Goal: Task Accomplishment & Management: Manage account settings

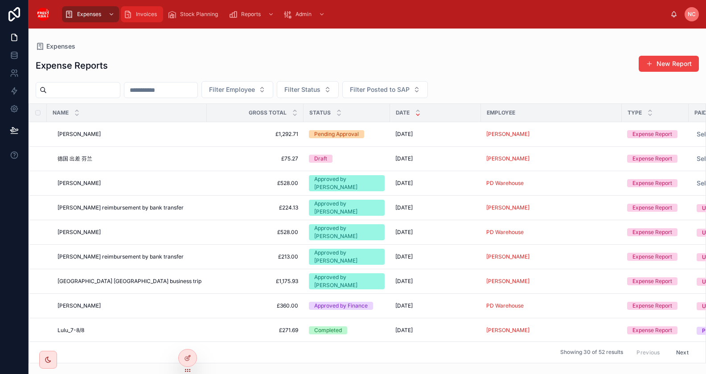
click at [151, 16] on span "Invoices" at bounding box center [146, 14] width 21 height 7
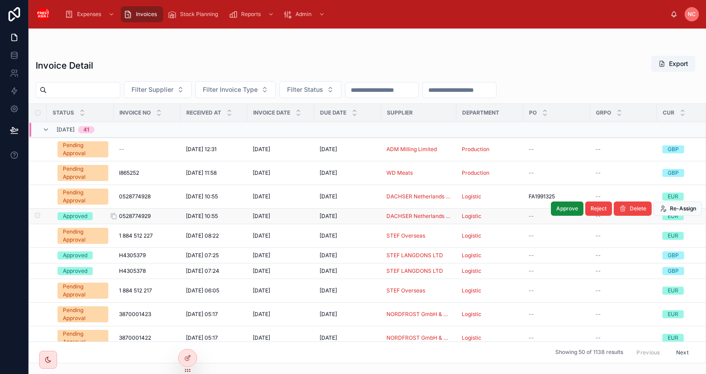
click at [144, 214] on span "0528774929" at bounding box center [135, 216] width 32 height 7
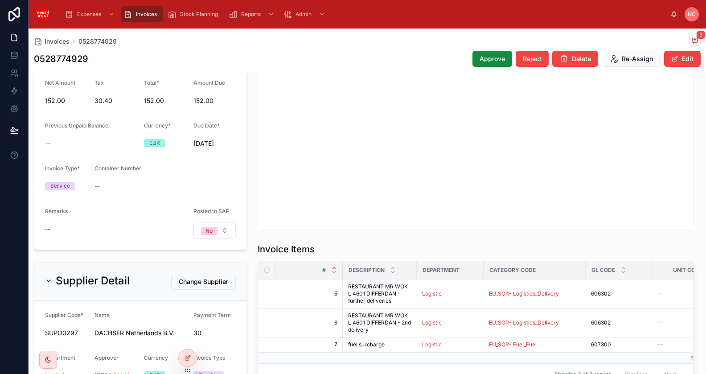
scroll to position [194, 0]
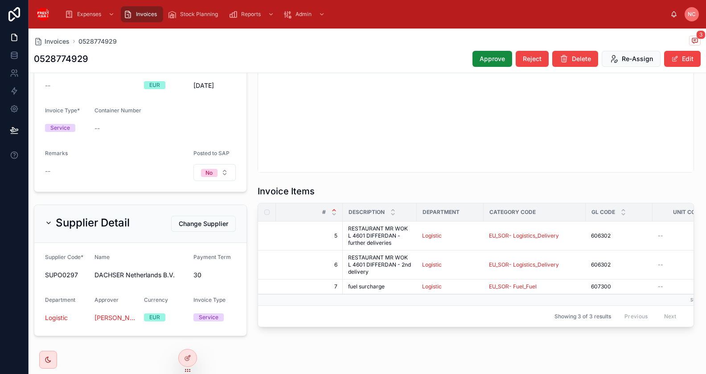
click at [258, 177] on div "Invoice Items # Description Department Category Code GL Code Unit Cost Qty Net …" at bounding box center [475, 128] width 447 height 405
click at [190, 356] on icon at bounding box center [189, 357] width 4 height 4
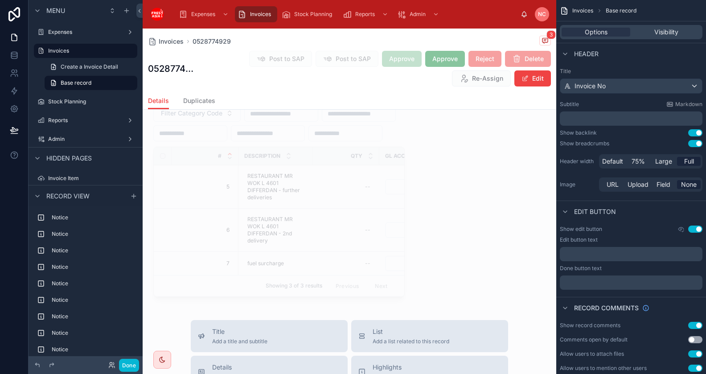
scroll to position [2108, 0]
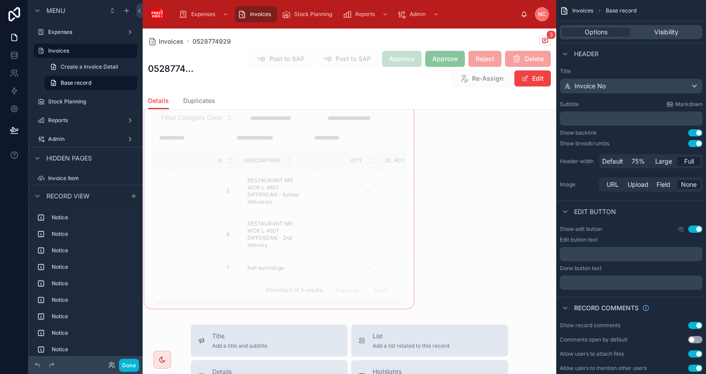
click at [392, 175] on div at bounding box center [279, 66] width 273 height 488
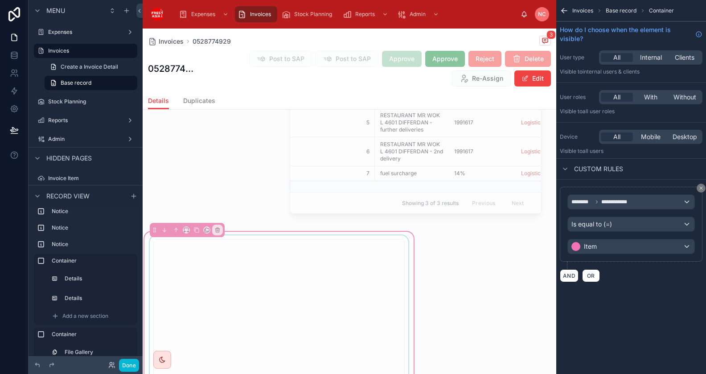
scroll to position [1682, 0]
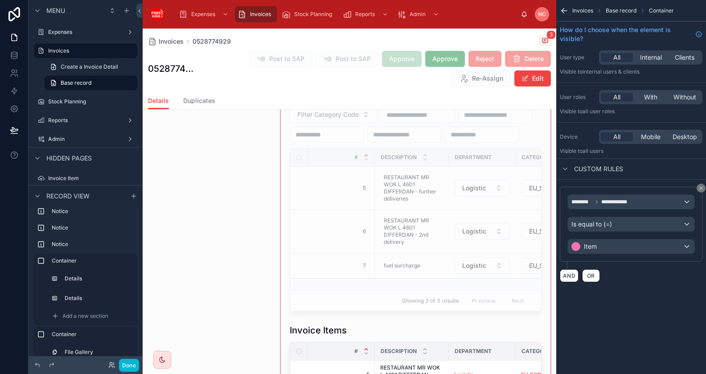
scroll to position [1049, 0]
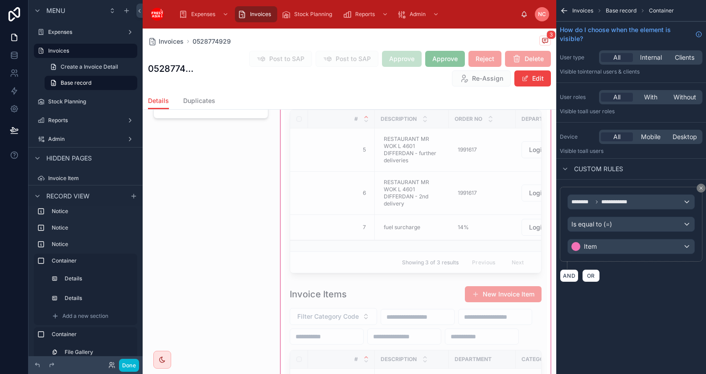
click at [286, 187] on div at bounding box center [415, 228] width 273 height 1291
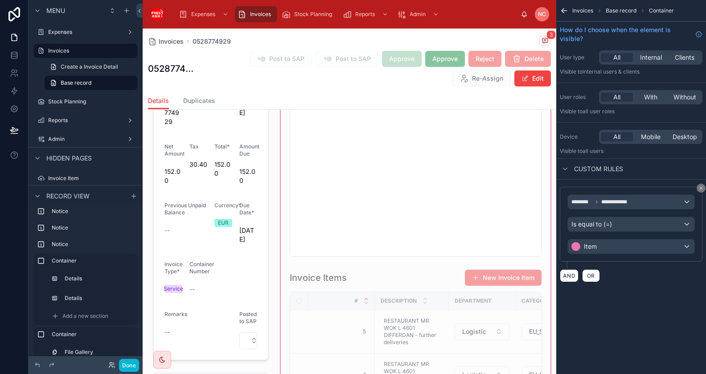
scroll to position [350, 0]
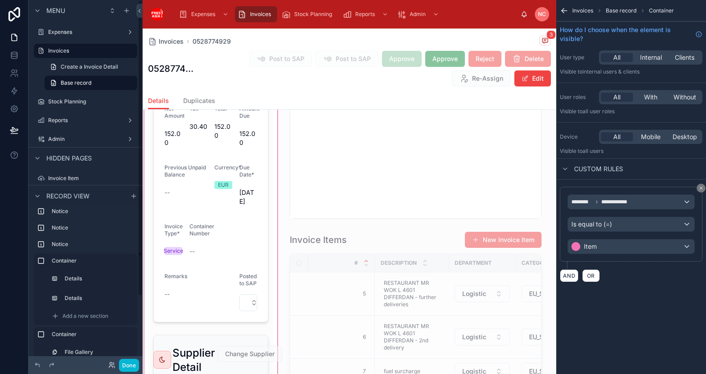
scroll to position [713, 0]
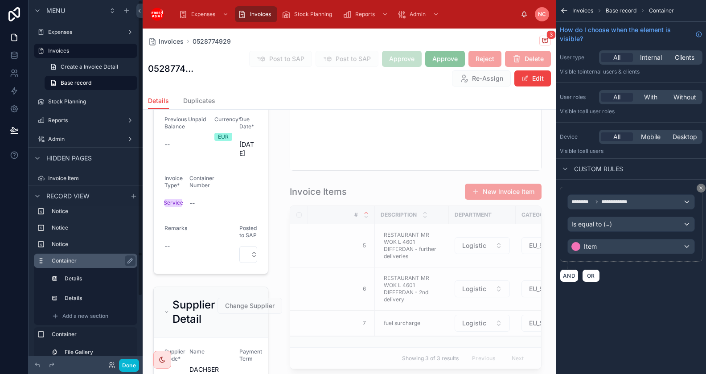
click at [79, 260] on label "Container" at bounding box center [91, 260] width 78 height 7
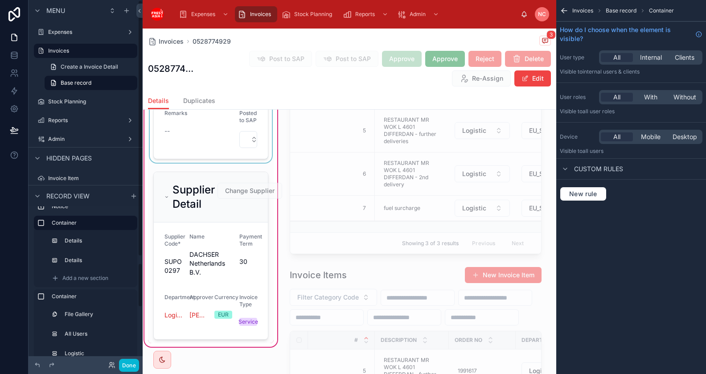
scroll to position [911, 0]
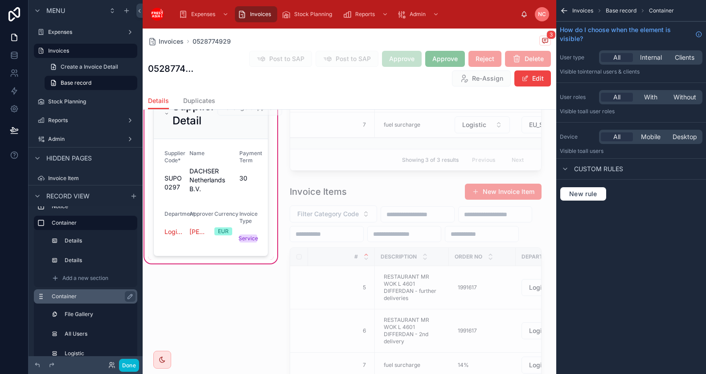
click at [106, 298] on label "Container" at bounding box center [91, 296] width 78 height 7
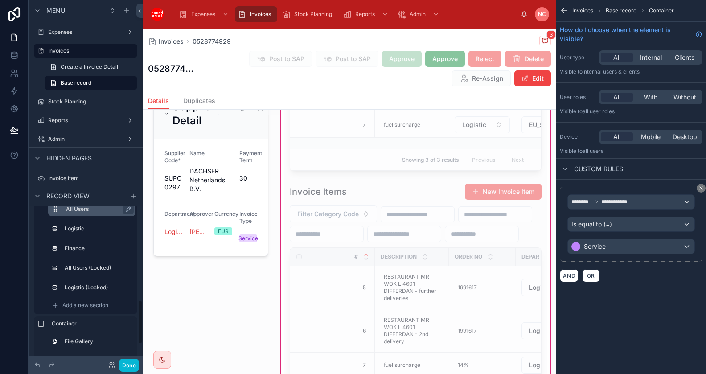
scroll to position [349, 0]
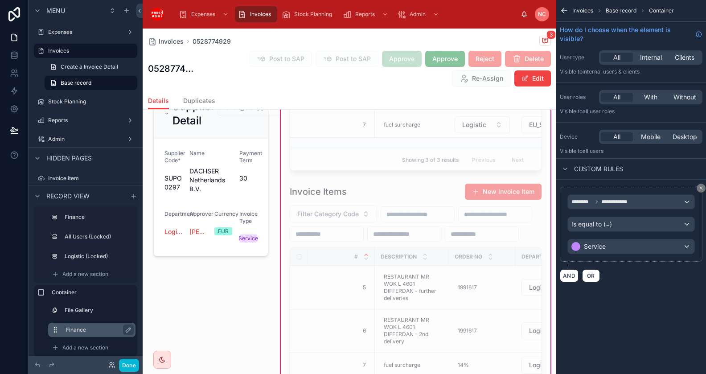
click at [87, 330] on label "Finance" at bounding box center [97, 329] width 62 height 7
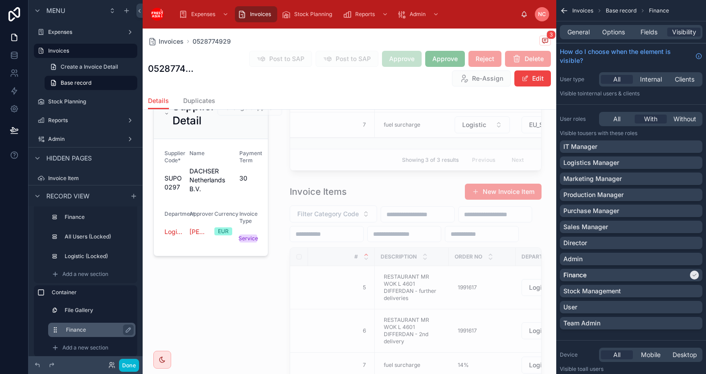
scroll to position [358, 0]
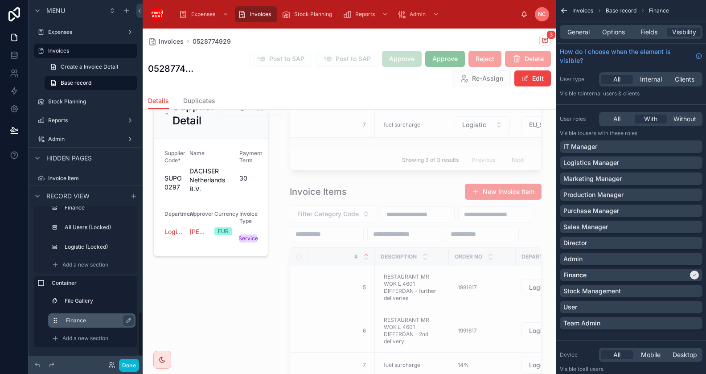
click at [87, 319] on label "Finance" at bounding box center [97, 320] width 62 height 7
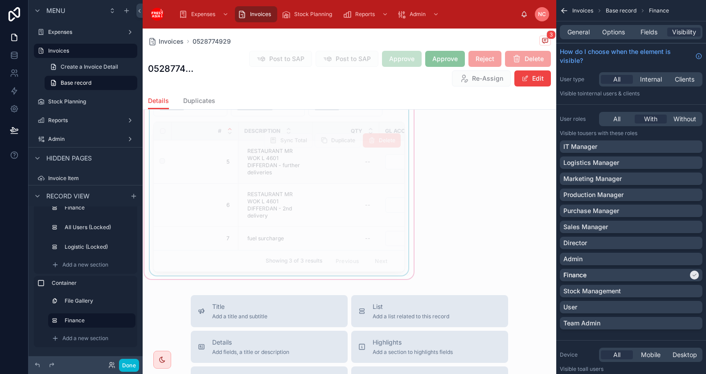
scroll to position [2075, 0]
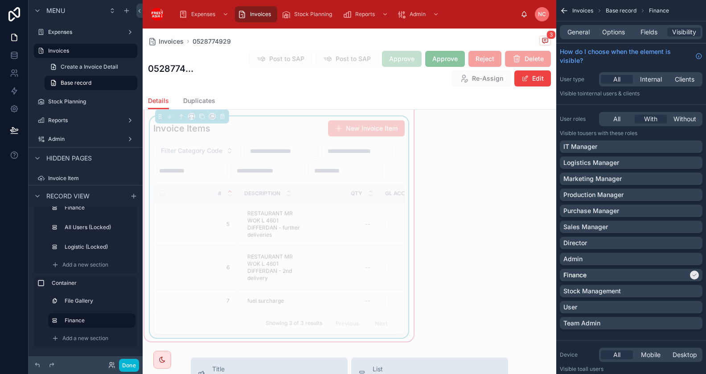
click at [265, 137] on div "Invoice Items New Invoice Item" at bounding box center [278, 128] width 251 height 17
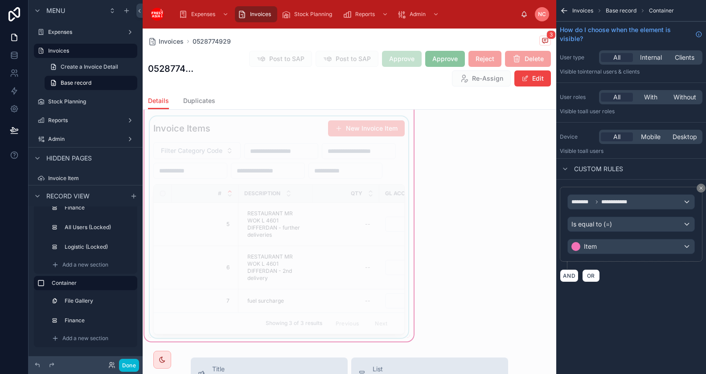
click at [201, 177] on div at bounding box center [279, 227] width 262 height 222
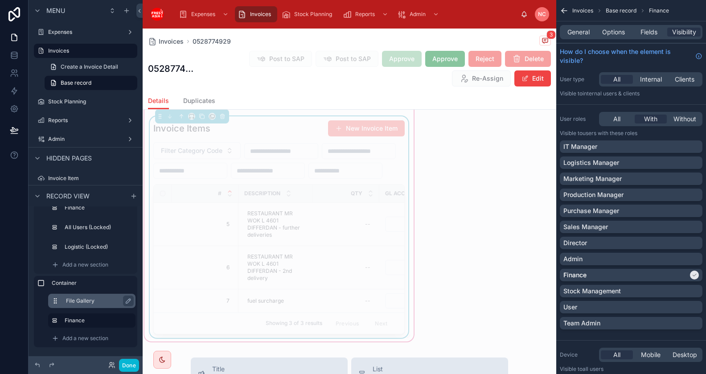
click at [101, 302] on label "File Gallery" at bounding box center [97, 300] width 62 height 7
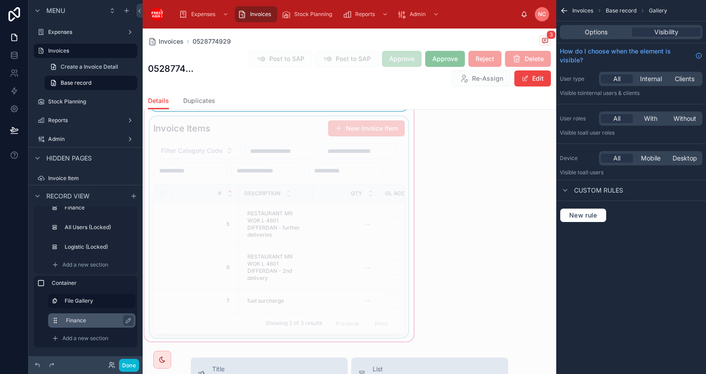
click at [88, 320] on label "Finance" at bounding box center [97, 320] width 62 height 7
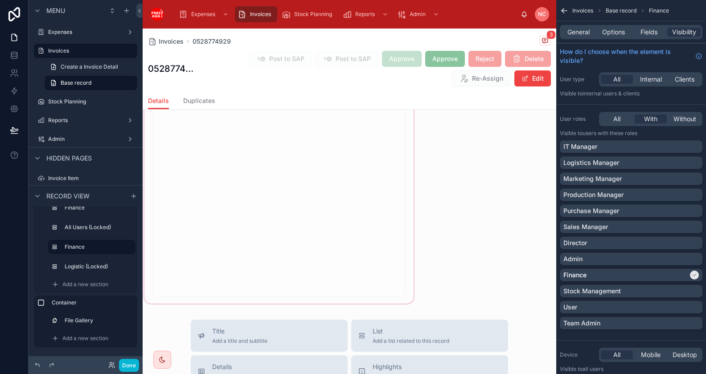
scroll to position [2101, 0]
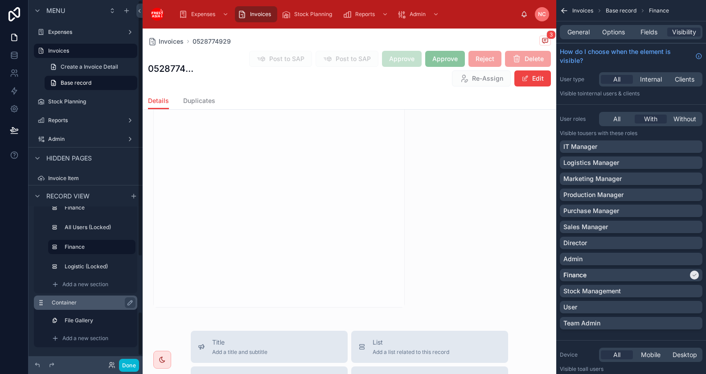
click at [102, 305] on label "Container" at bounding box center [91, 302] width 78 height 7
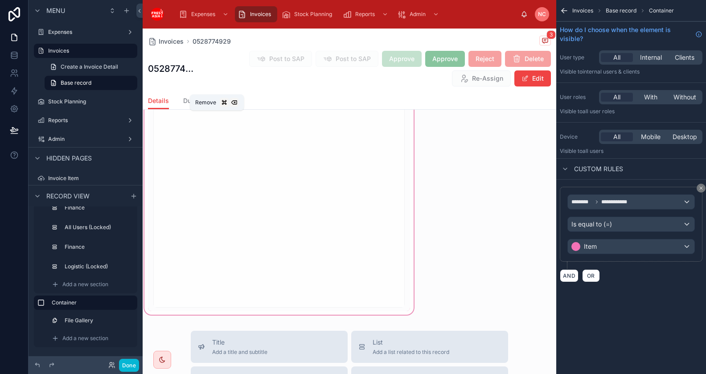
click at [218, 57] on icon at bounding box center [218, 56] width 0 height 2
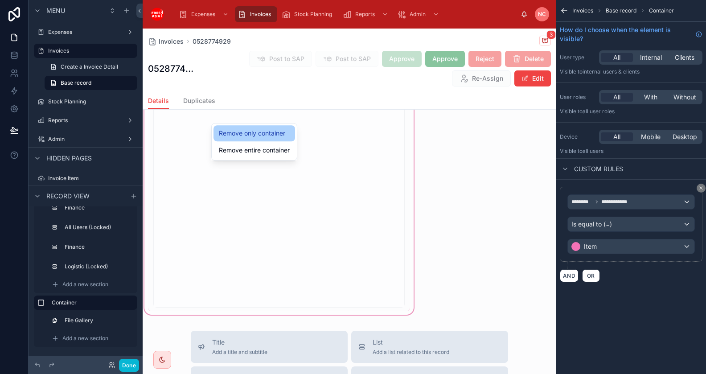
click at [242, 135] on span "Remove only container" at bounding box center [252, 133] width 66 height 11
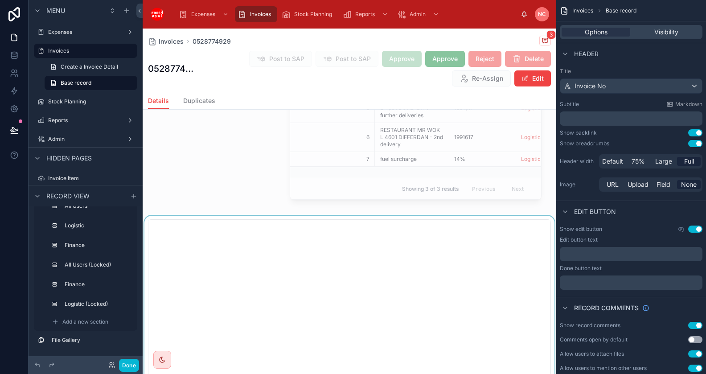
scroll to position [2022, 0]
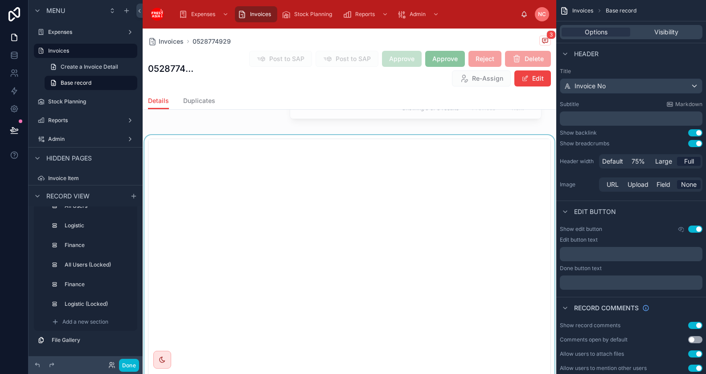
click at [198, 196] on div at bounding box center [350, 260] width 414 height 250
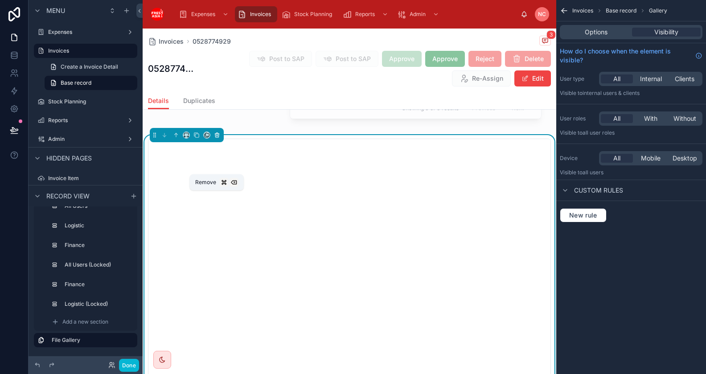
click at [217, 137] on icon at bounding box center [217, 136] width 0 height 2
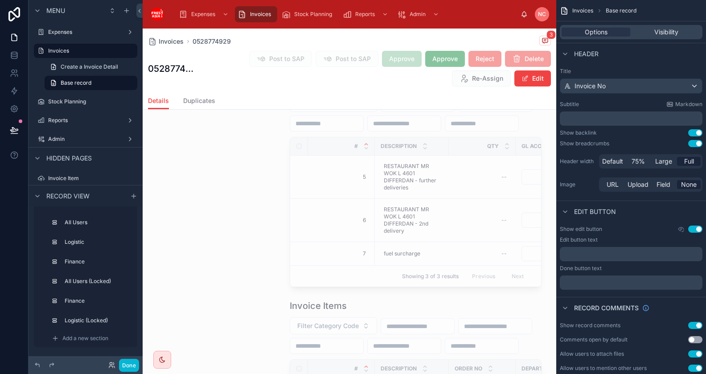
scroll to position [1666, 0]
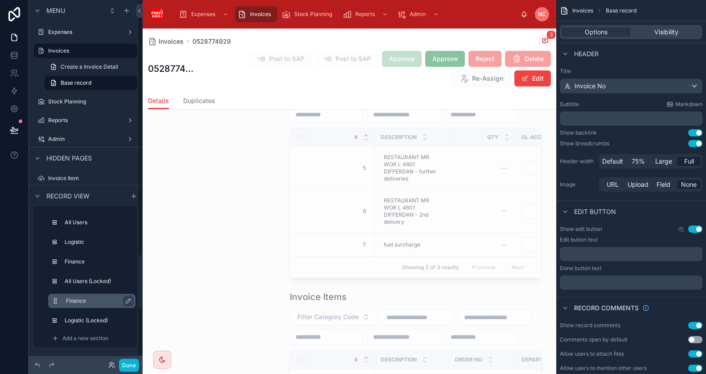
click at [99, 300] on label "Finance" at bounding box center [97, 300] width 62 height 7
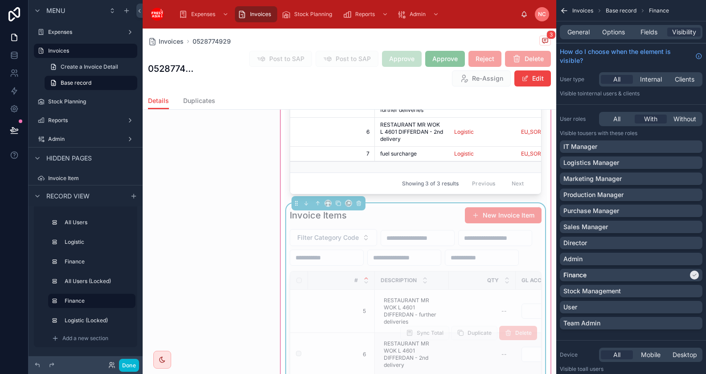
scroll to position [1467, 0]
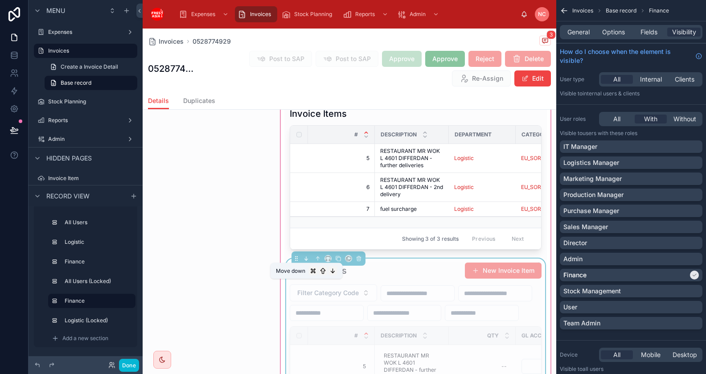
click at [305, 262] on icon at bounding box center [306, 258] width 6 height 6
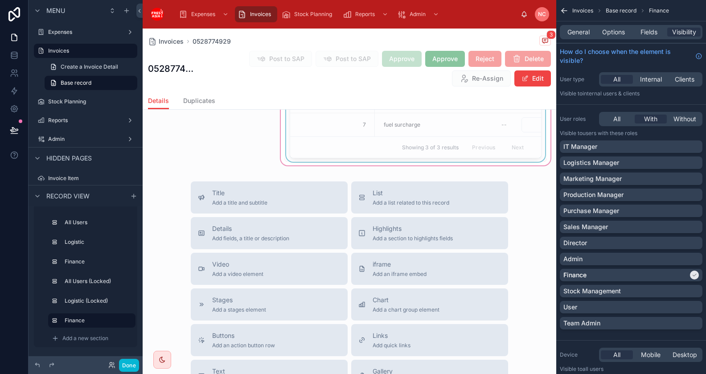
scroll to position [1984, 0]
click at [658, 269] on div "Finance" at bounding box center [631, 275] width 143 height 12
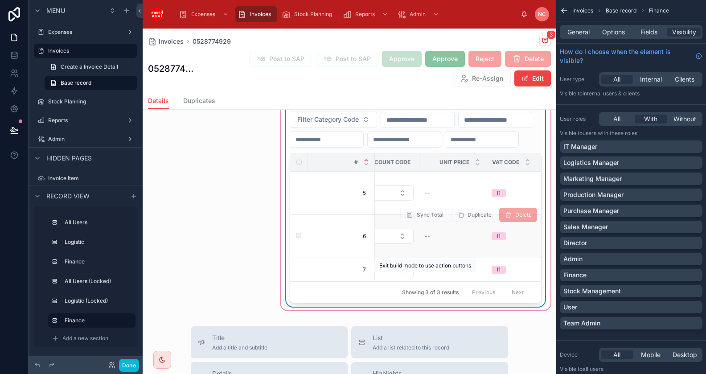
scroll to position [0, 243]
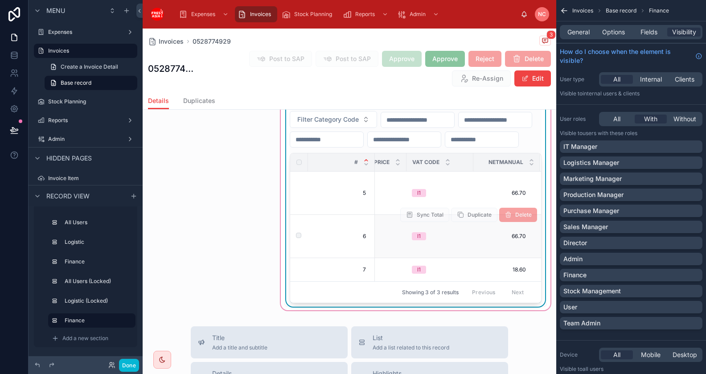
click at [408, 219] on span "Sync Total" at bounding box center [425, 215] width 49 height 7
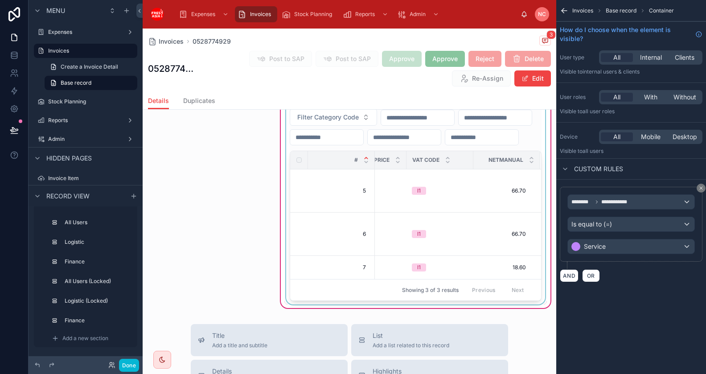
scroll to position [1816, 0]
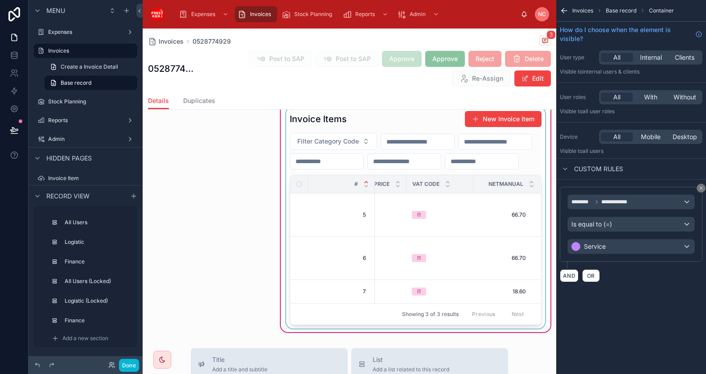
click at [517, 214] on div at bounding box center [415, 218] width 262 height 222
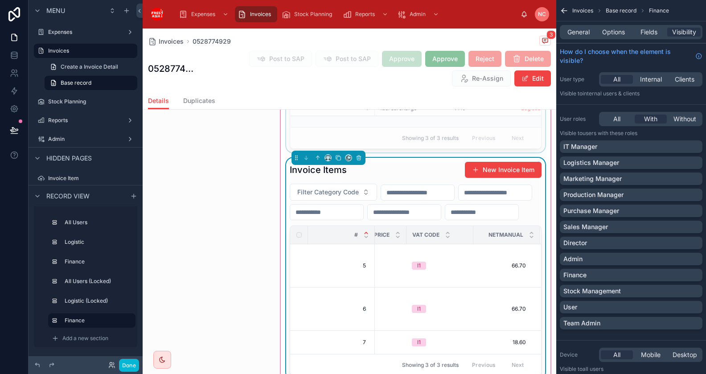
scroll to position [1784, 0]
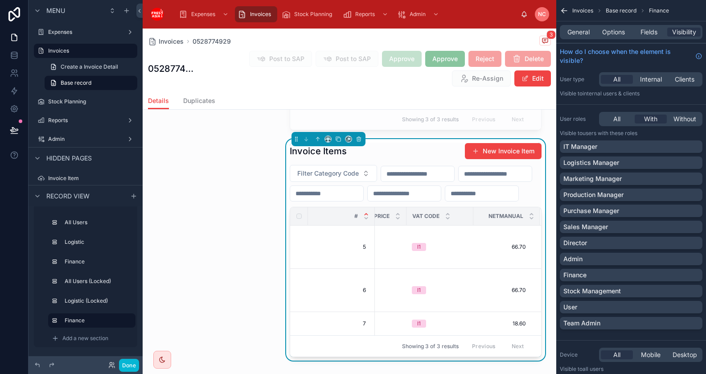
click at [444, 160] on div "Invoice Items New Invoice Item" at bounding box center [415, 151] width 251 height 17
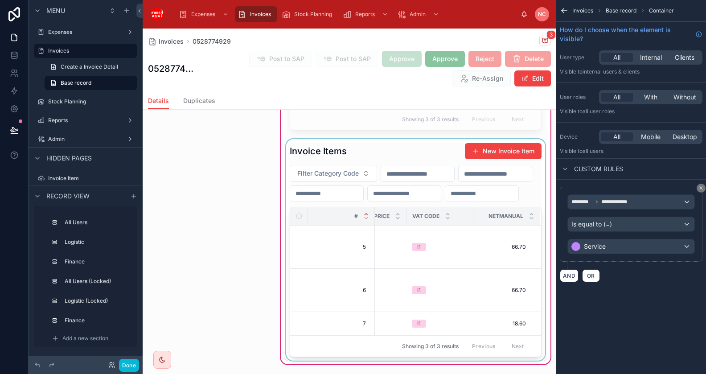
click at [363, 200] on div at bounding box center [415, 250] width 262 height 222
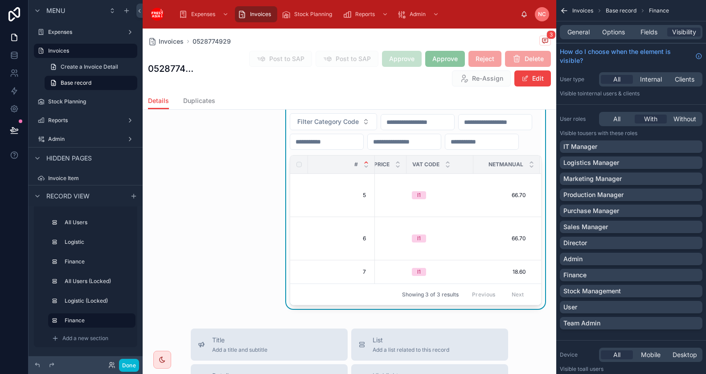
scroll to position [1807, 0]
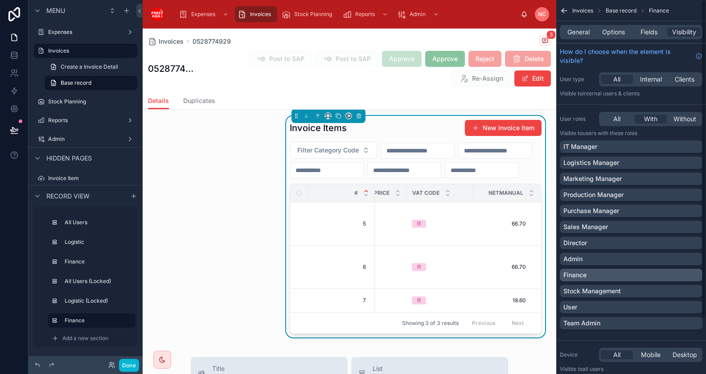
click at [634, 274] on div "Finance" at bounding box center [632, 275] width 136 height 9
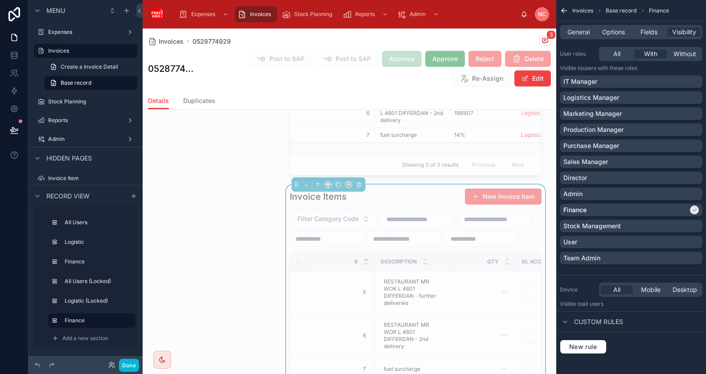
scroll to position [1744, 0]
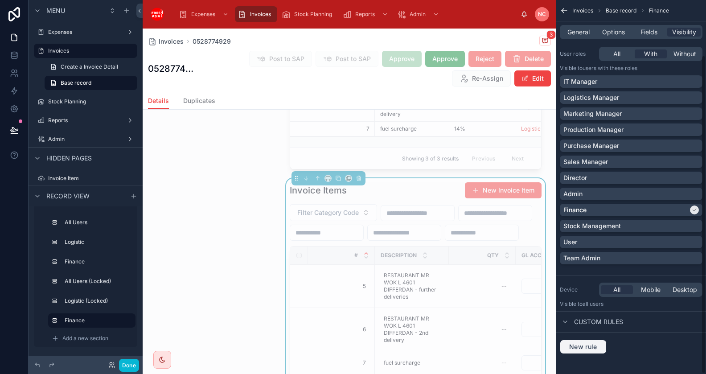
click at [584, 344] on span "New rule" at bounding box center [583, 347] width 35 height 8
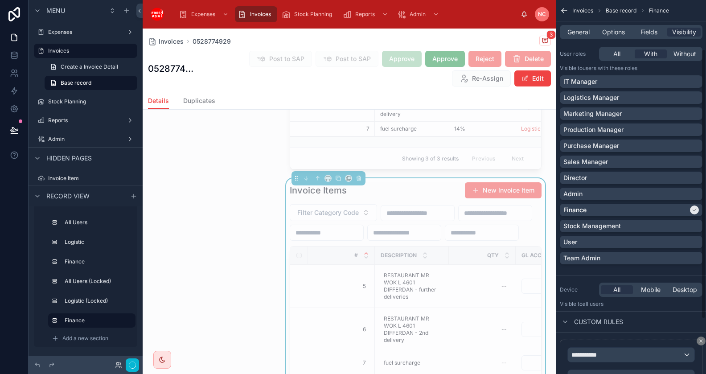
scroll to position [143, 0]
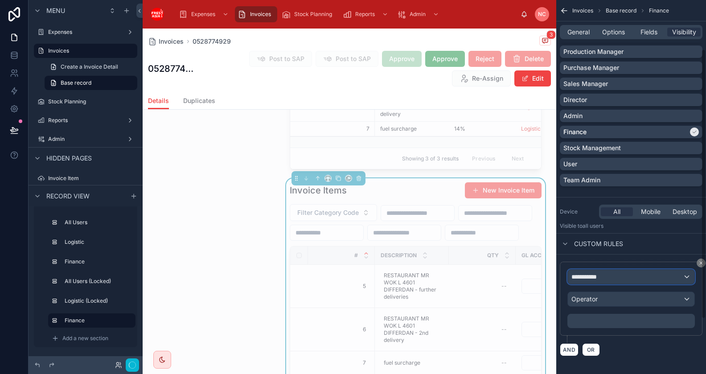
click at [605, 276] on div "**********" at bounding box center [631, 277] width 127 height 14
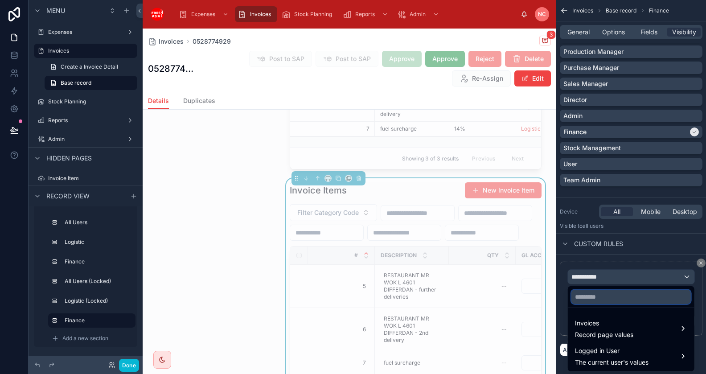
click at [598, 296] on input "text" at bounding box center [631, 297] width 119 height 14
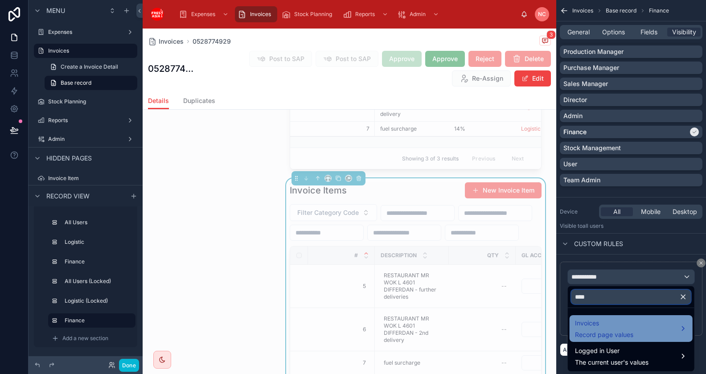
type input "****"
click at [599, 327] on span "Invoices" at bounding box center [604, 323] width 58 height 11
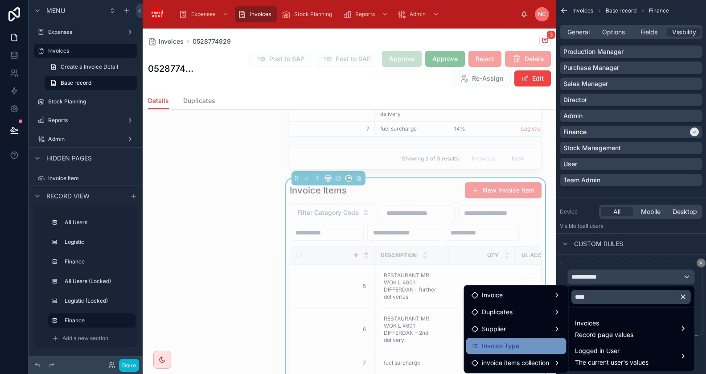
click at [523, 345] on div "Invoice Type" at bounding box center [516, 346] width 90 height 11
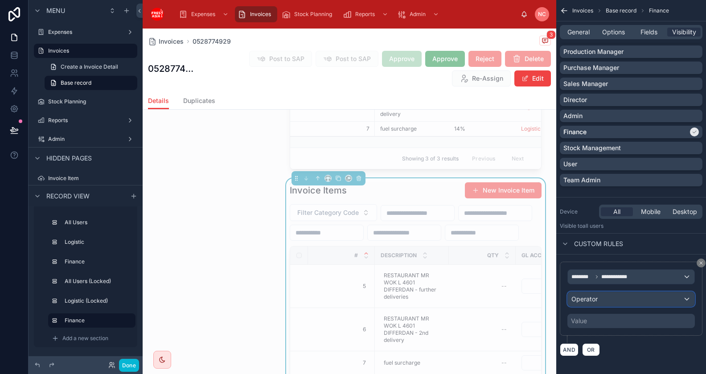
click at [614, 299] on div "Operator" at bounding box center [631, 299] width 127 height 14
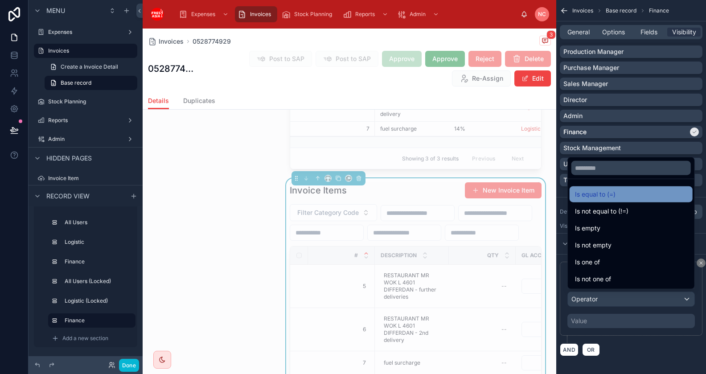
click at [605, 191] on span "Is equal to (=)" at bounding box center [595, 194] width 41 height 11
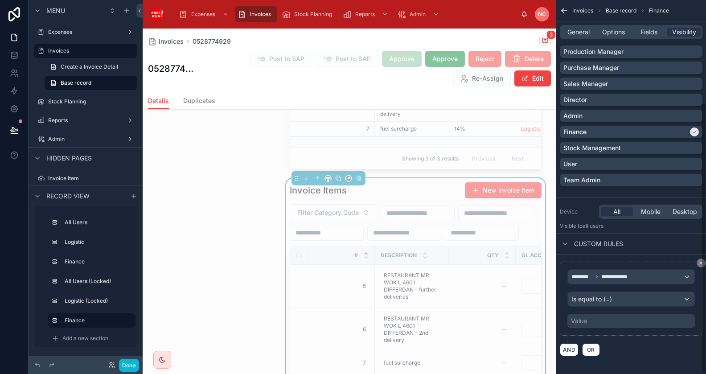
click at [587, 316] on div "Value" at bounding box center [632, 321] width 128 height 14
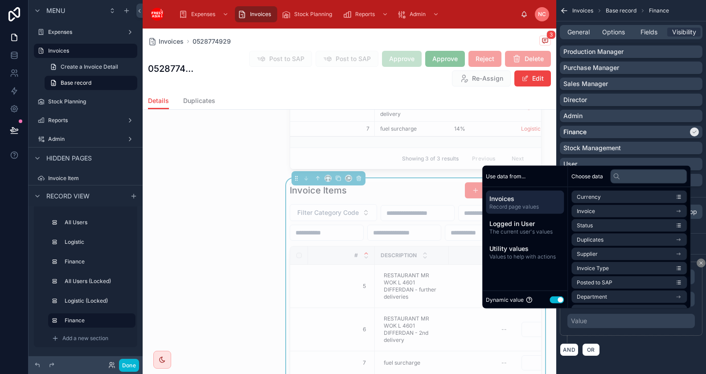
click at [551, 300] on button "Use setting" at bounding box center [557, 299] width 14 height 7
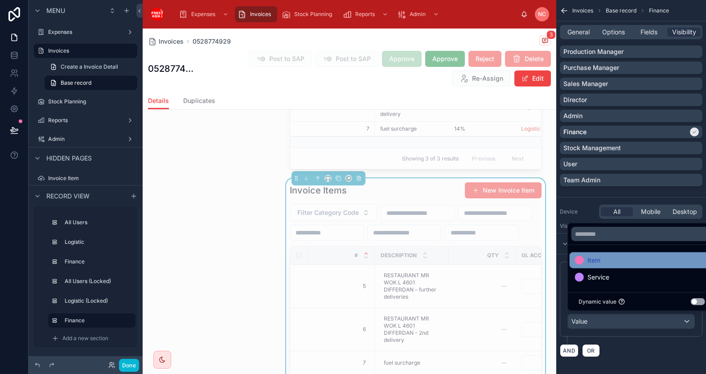
click at [599, 259] on span "Item" at bounding box center [594, 260] width 13 height 11
click at [626, 341] on div "**********" at bounding box center [631, 303] width 143 height 82
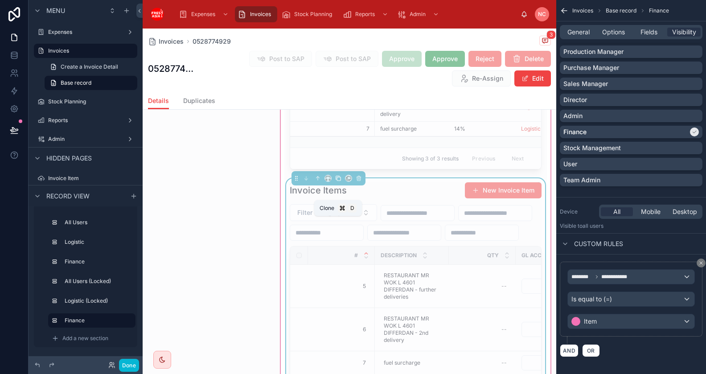
click at [336, 181] on icon at bounding box center [338, 178] width 6 height 6
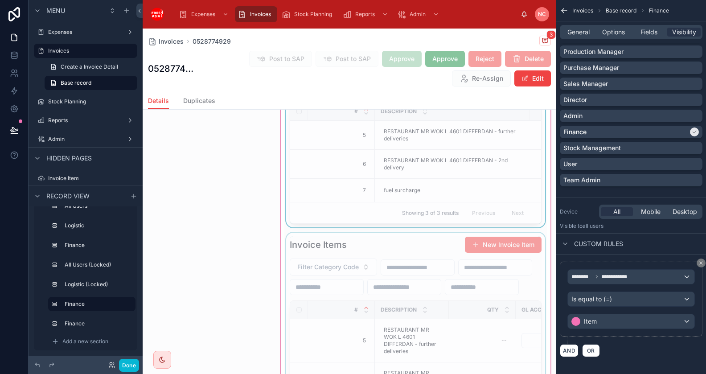
scroll to position [1804, 0]
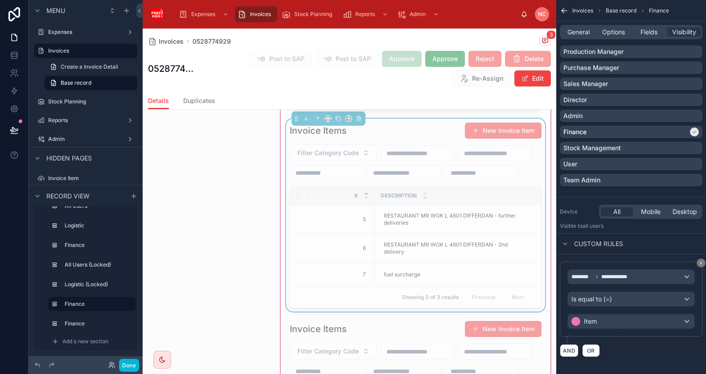
click at [396, 139] on div "Invoice Items New Invoice Item" at bounding box center [415, 130] width 251 height 17
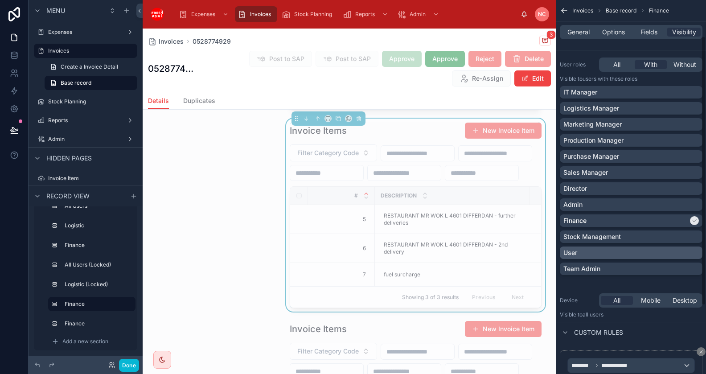
scroll to position [50, 0]
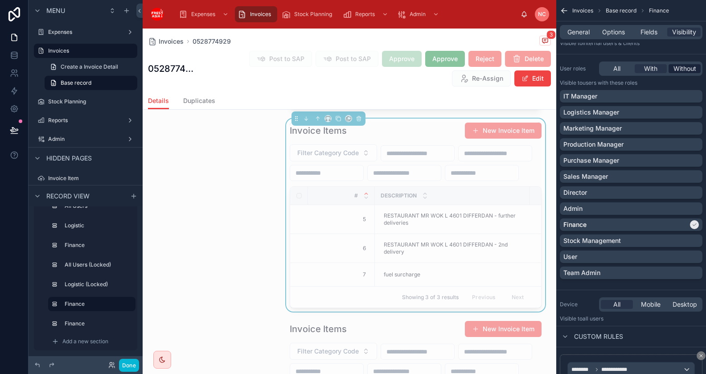
click at [678, 70] on span "Without" at bounding box center [685, 68] width 23 height 9
click at [618, 28] on span "Options" at bounding box center [613, 32] width 23 height 9
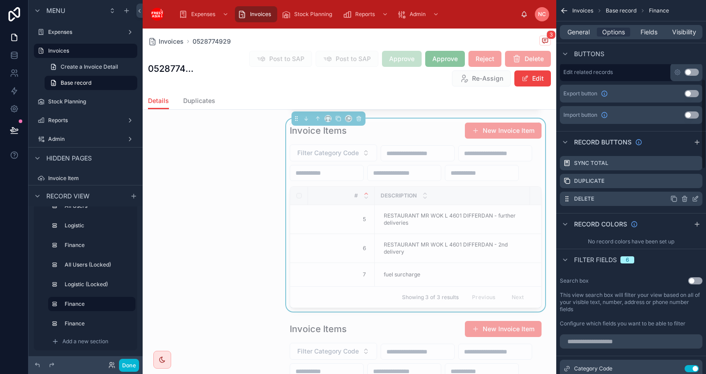
scroll to position [327, 0]
click at [577, 33] on span "General" at bounding box center [579, 32] width 22 height 9
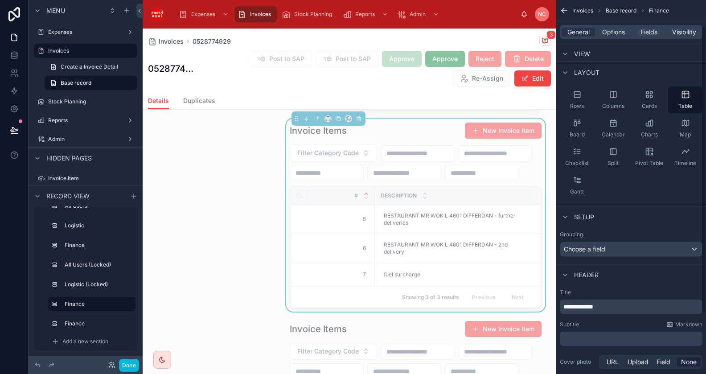
scroll to position [0, 0]
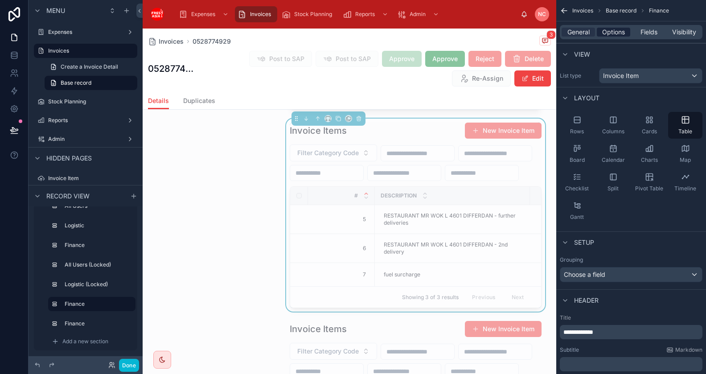
click at [609, 31] on span "Options" at bounding box center [613, 32] width 23 height 9
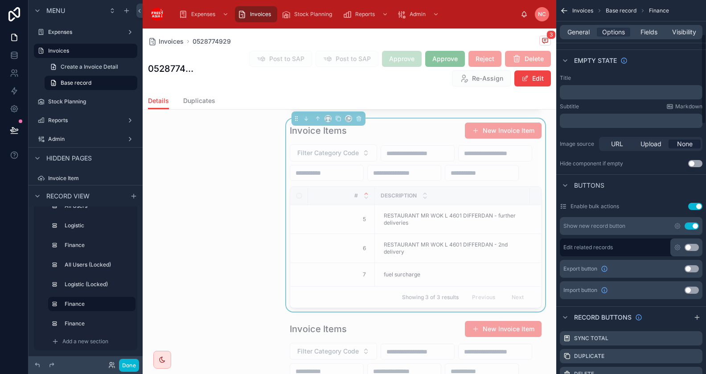
scroll to position [153, 0]
click at [693, 224] on button "Use setting" at bounding box center [692, 225] width 14 height 7
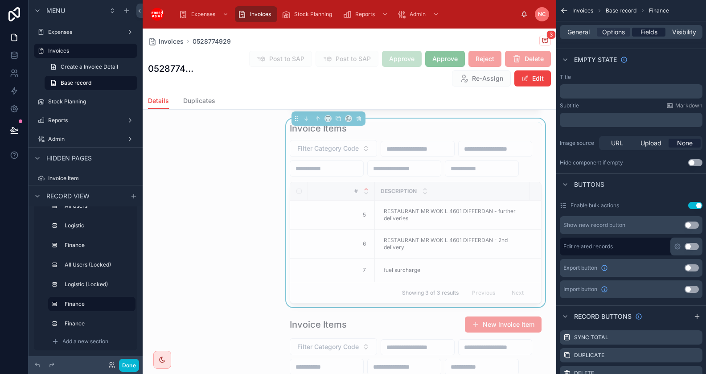
click at [650, 31] on span "Fields" at bounding box center [649, 32] width 17 height 9
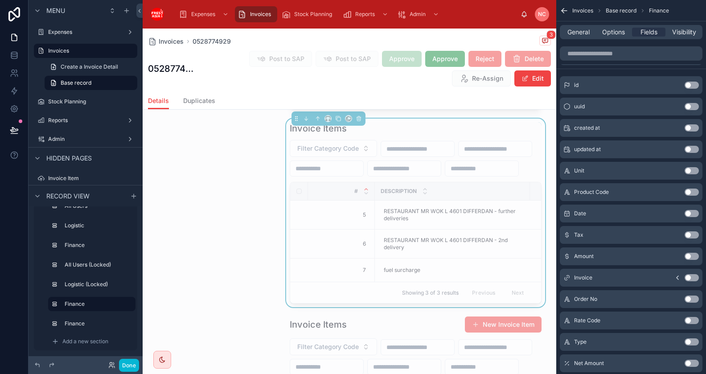
scroll to position [0, 0]
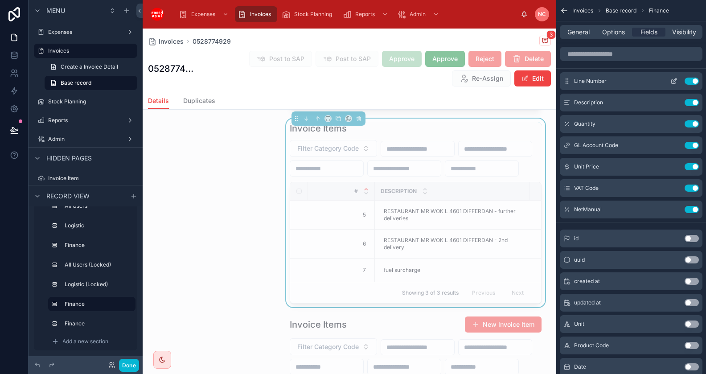
click at [674, 80] on icon "scrollable content" at bounding box center [674, 81] width 7 height 7
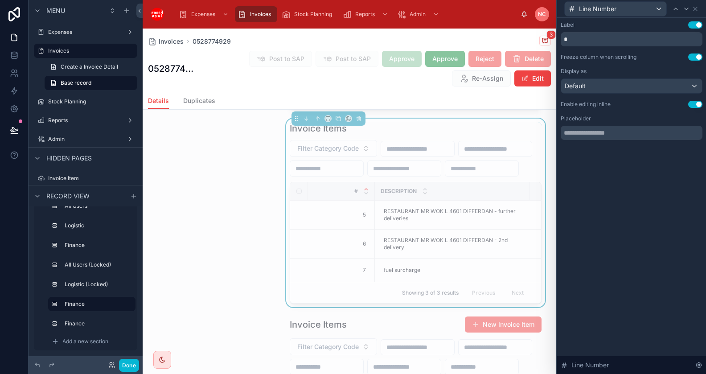
click at [694, 106] on button "Use setting" at bounding box center [695, 104] width 14 height 7
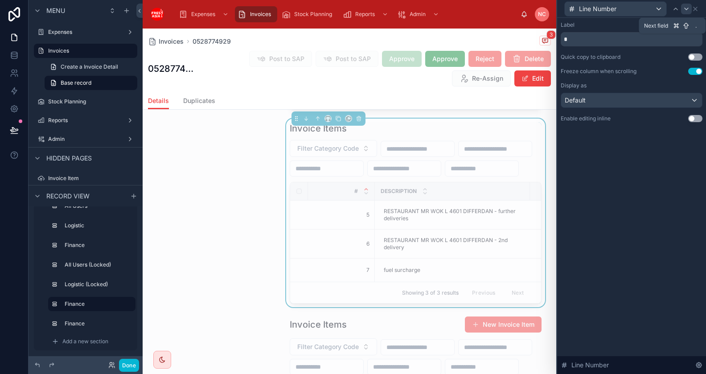
click at [686, 10] on icon at bounding box center [686, 8] width 7 height 7
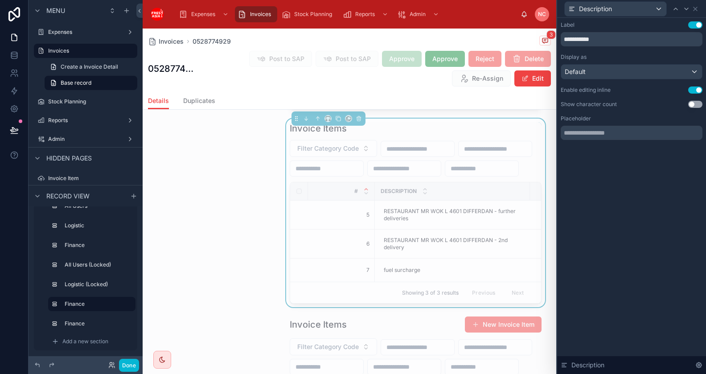
click at [698, 88] on button "Use setting" at bounding box center [695, 90] width 14 height 7
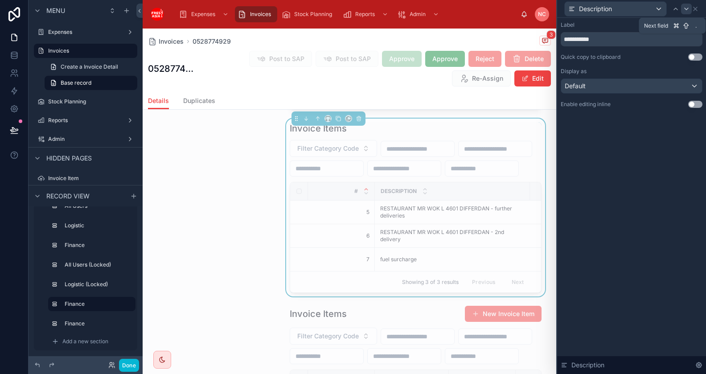
click at [686, 11] on icon at bounding box center [686, 8] width 7 height 7
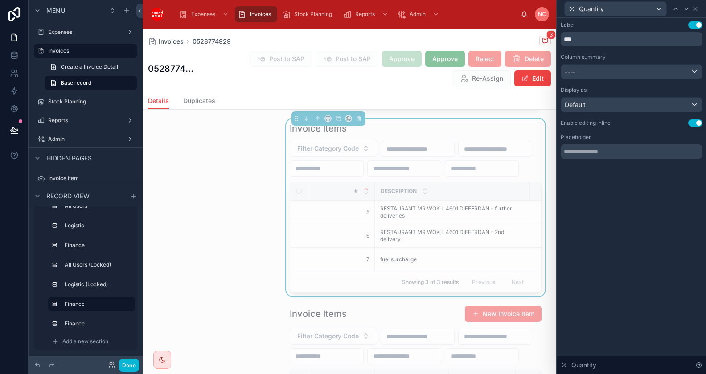
click at [696, 124] on button "Use setting" at bounding box center [695, 122] width 14 height 7
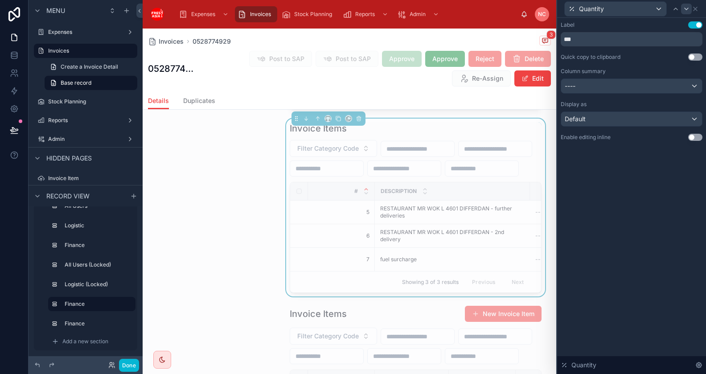
click at [688, 13] on div at bounding box center [686, 9] width 11 height 11
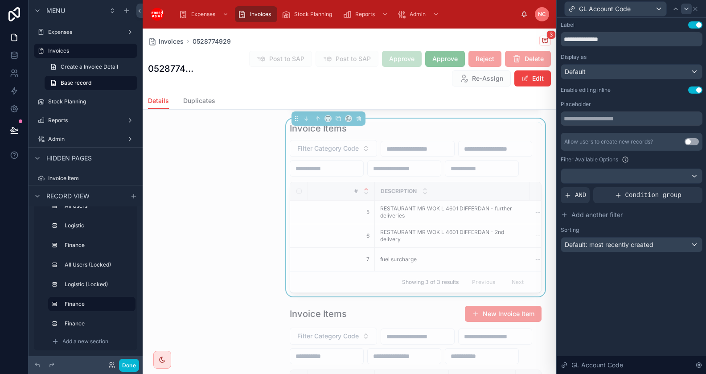
click at [696, 91] on button "Use setting" at bounding box center [695, 90] width 14 height 7
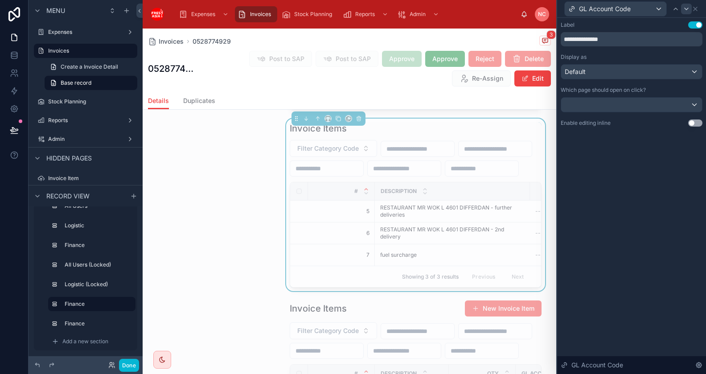
click at [688, 10] on icon at bounding box center [686, 8] width 7 height 7
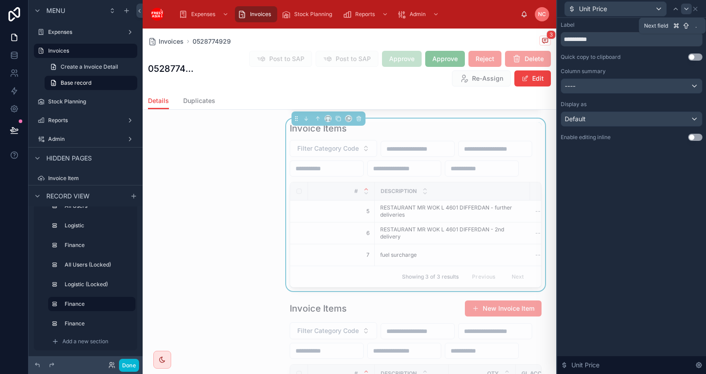
click at [686, 10] on icon at bounding box center [686, 8] width 7 height 7
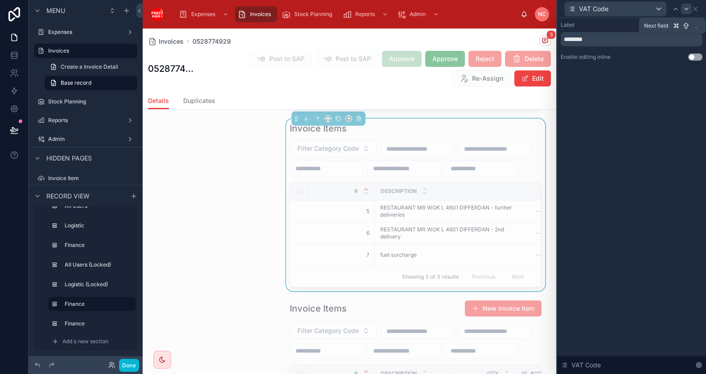
click at [686, 10] on icon at bounding box center [686, 8] width 7 height 7
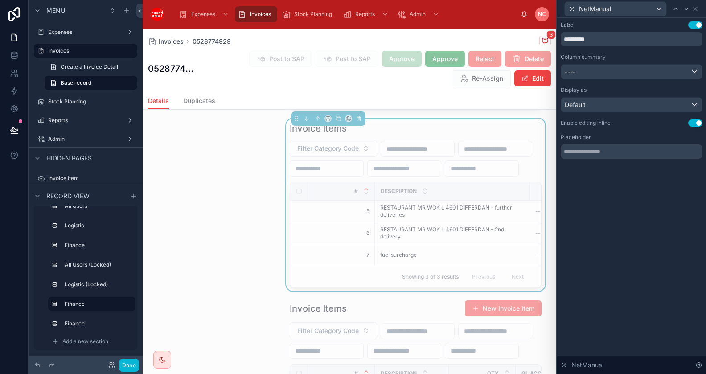
click at [698, 122] on button "Use setting" at bounding box center [695, 122] width 14 height 7
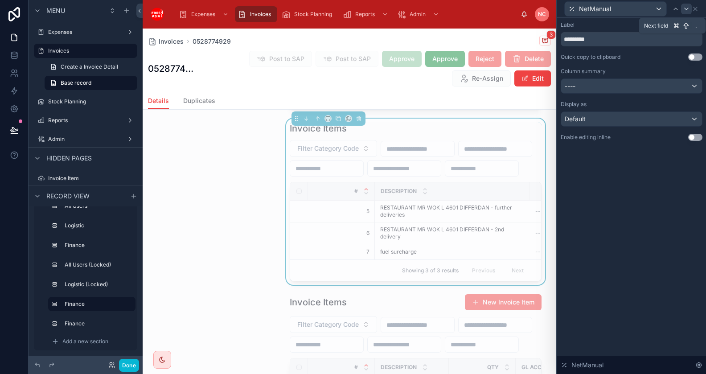
click at [688, 10] on icon at bounding box center [686, 8] width 7 height 7
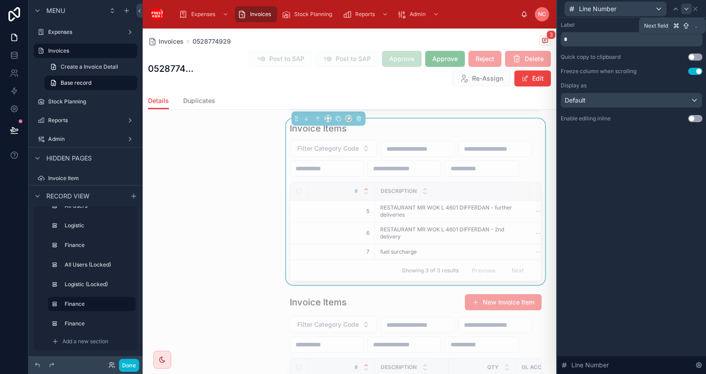
click at [687, 9] on icon at bounding box center [687, 9] width 4 height 2
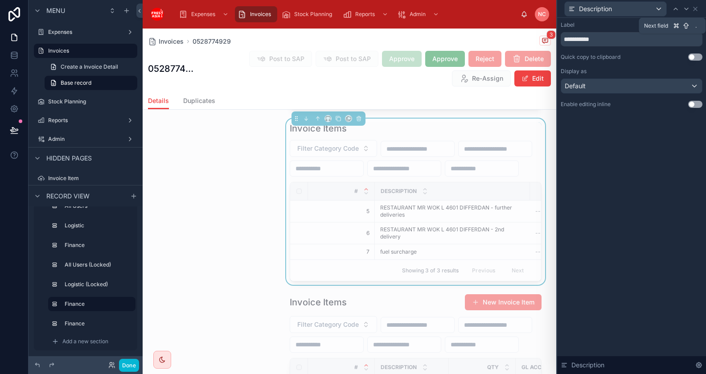
click at [687, 9] on icon at bounding box center [687, 9] width 4 height 2
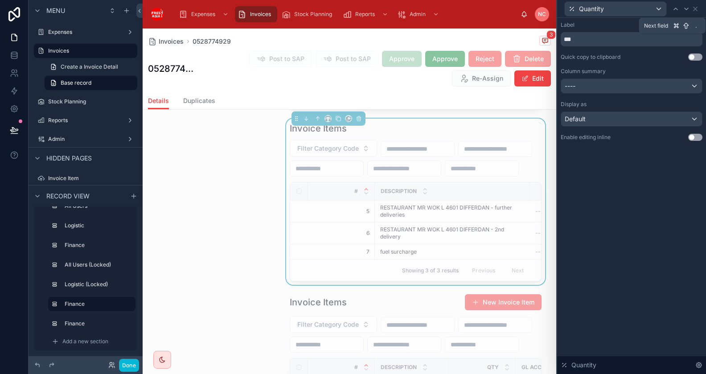
click at [687, 9] on icon at bounding box center [687, 9] width 4 height 2
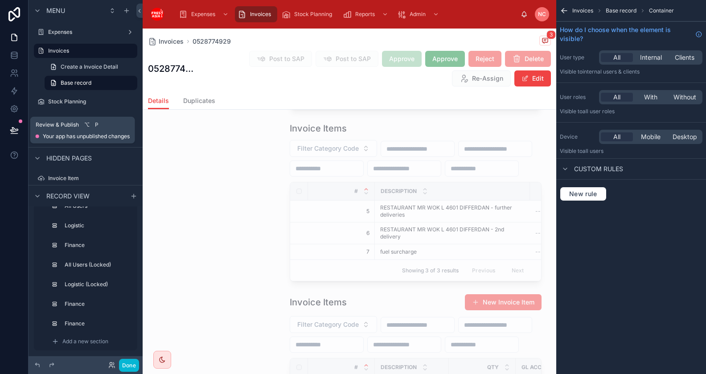
click at [16, 132] on icon at bounding box center [14, 130] width 9 height 9
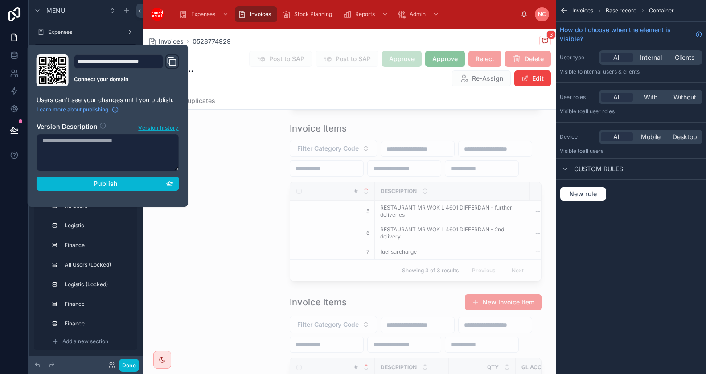
click at [82, 149] on textarea at bounding box center [108, 152] width 143 height 37
click at [87, 150] on textarea "**********" at bounding box center [108, 152] width 143 height 37
type textarea "**********"
drag, startPoint x: 201, startPoint y: 140, endPoint x: 316, endPoint y: 161, distance: 117.0
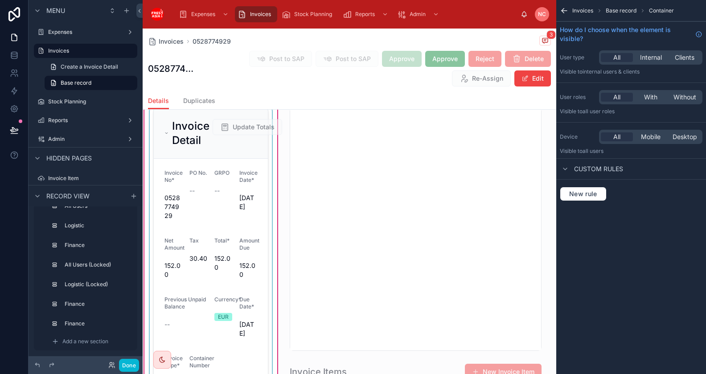
scroll to position [433, 0]
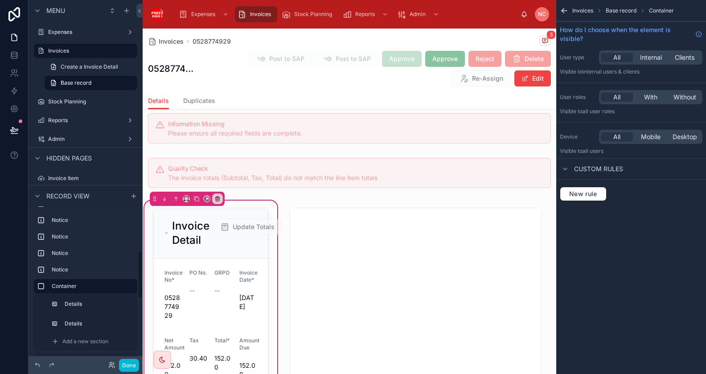
scroll to position [156, 0]
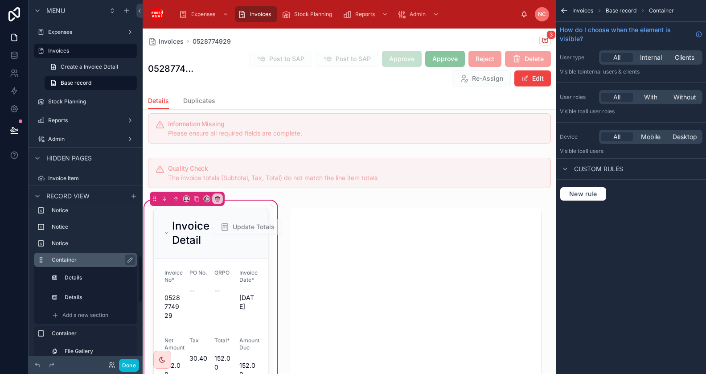
click at [83, 261] on label "Container" at bounding box center [91, 259] width 78 height 7
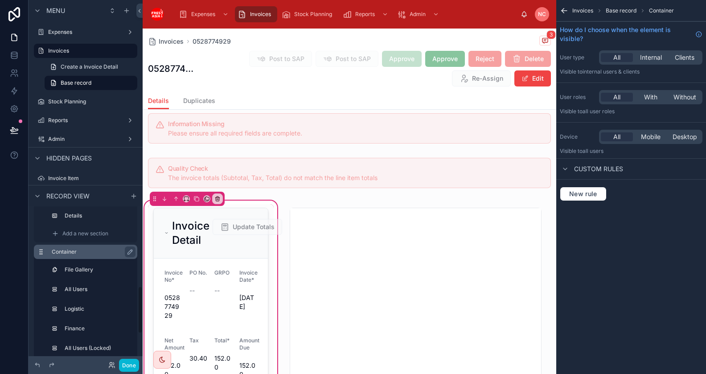
click at [89, 248] on label "Container" at bounding box center [91, 251] width 78 height 7
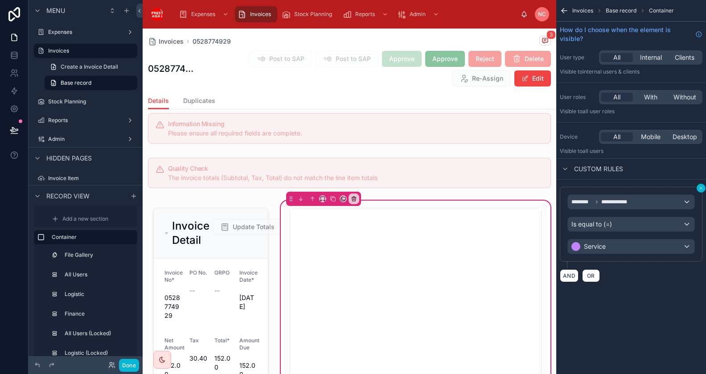
click at [700, 188] on icon "scrollable content" at bounding box center [701, 188] width 3 height 3
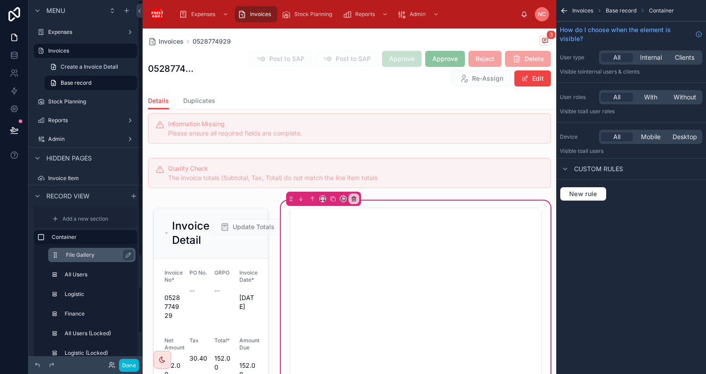
click at [89, 258] on label "File Gallery" at bounding box center [97, 254] width 62 height 7
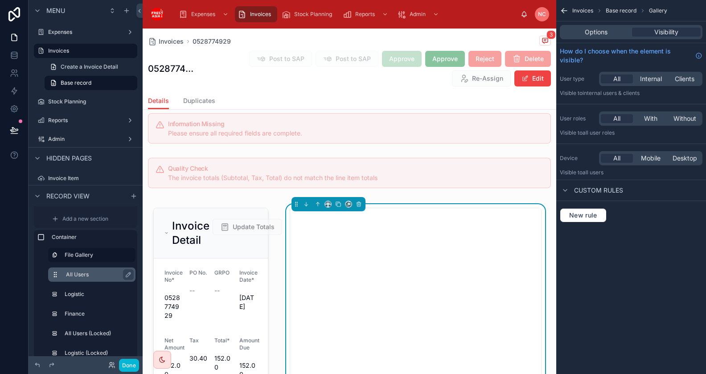
click at [83, 274] on label "All Users" at bounding box center [97, 274] width 62 height 7
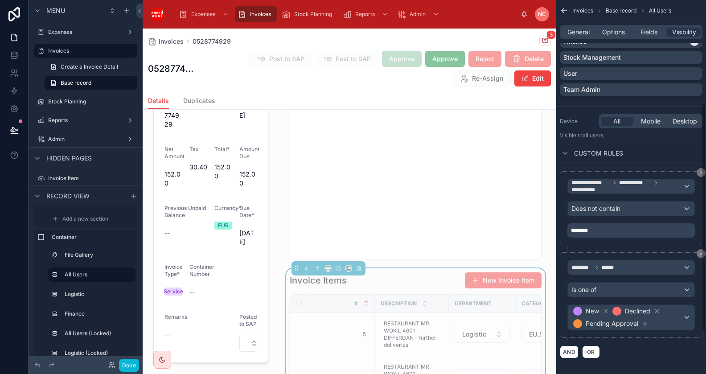
scroll to position [235, 0]
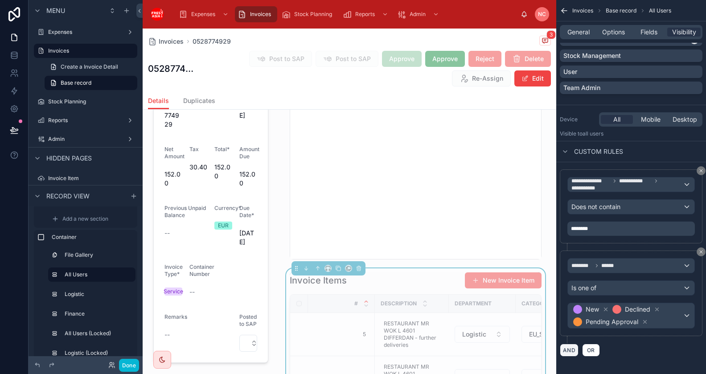
click at [569, 346] on button "AND" at bounding box center [569, 350] width 19 height 13
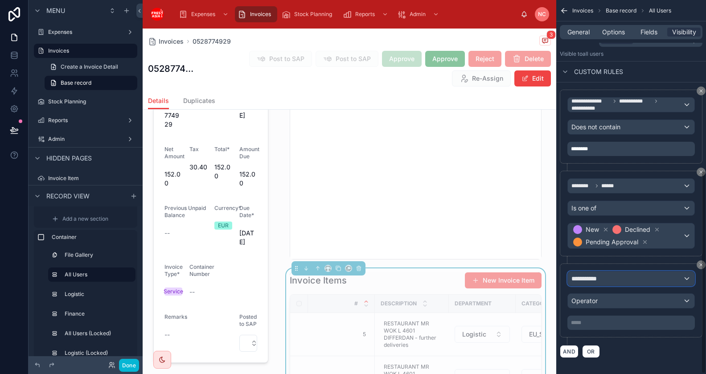
click at [610, 279] on div "**********" at bounding box center [631, 279] width 127 height 14
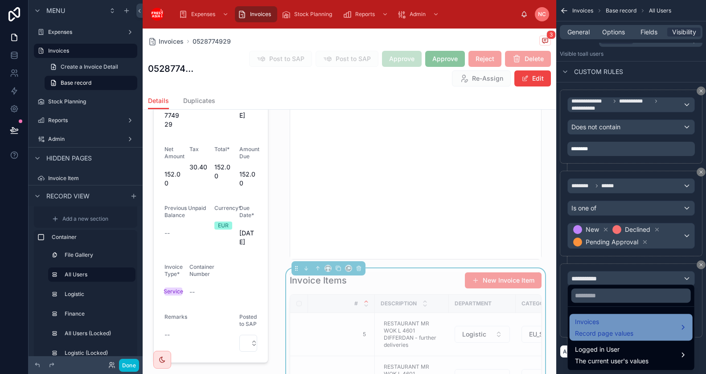
click at [600, 326] on span "Invoices" at bounding box center [604, 322] width 58 height 11
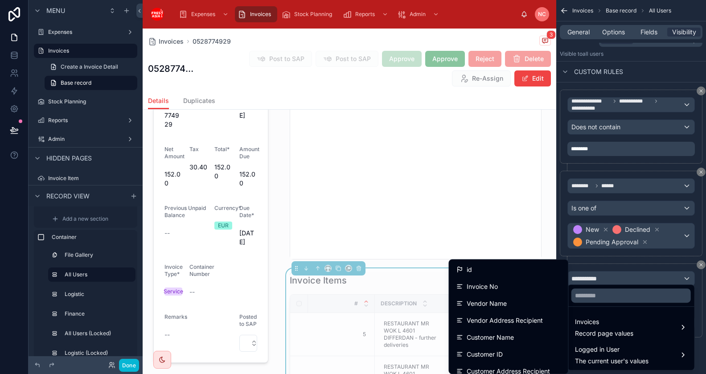
click at [592, 255] on div "scrollable content" at bounding box center [353, 187] width 706 height 374
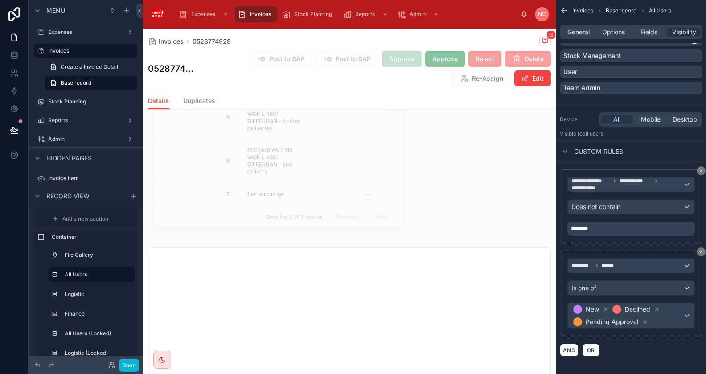
scroll to position [1999, 0]
click at [266, 234] on div at bounding box center [350, 295] width 414 height 250
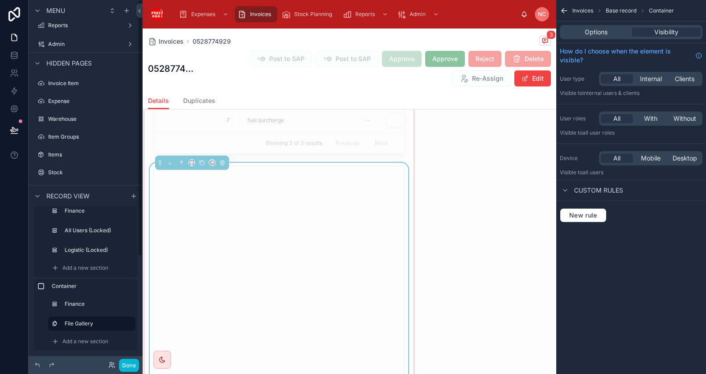
scroll to position [0, 0]
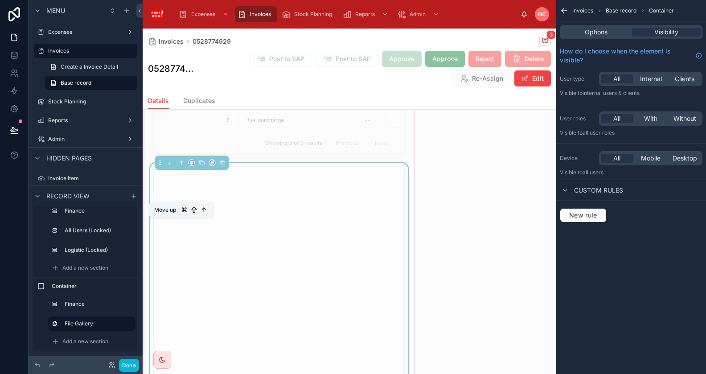
click at [180, 166] on icon at bounding box center [181, 163] width 6 height 6
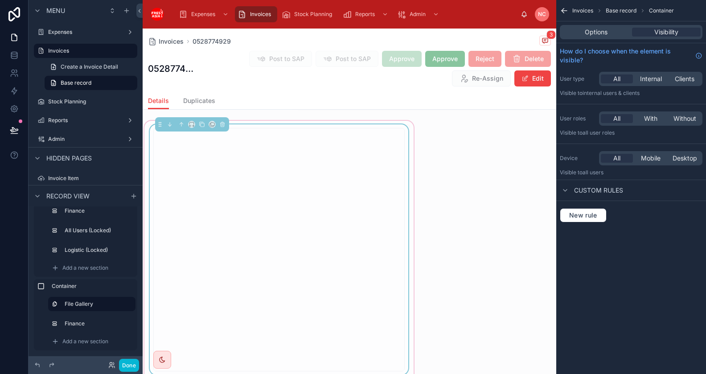
scroll to position [1778, 0]
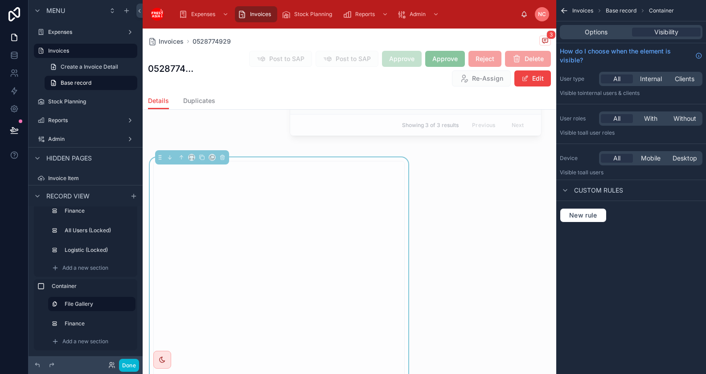
click at [408, 209] on div at bounding box center [279, 282] width 262 height 250
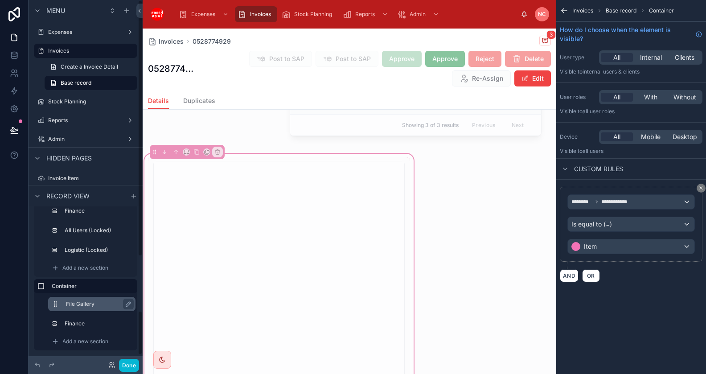
click at [81, 303] on label "File Gallery" at bounding box center [97, 304] width 62 height 7
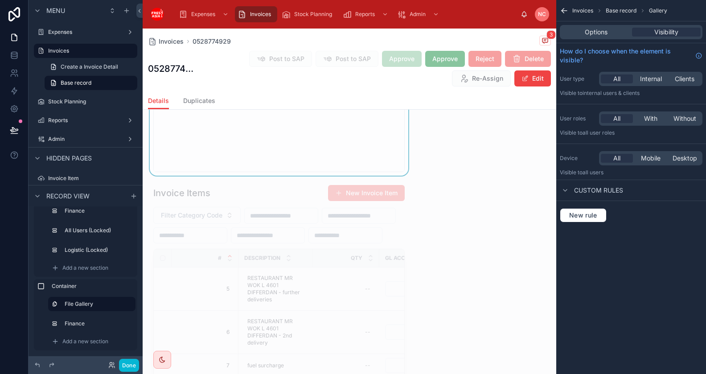
scroll to position [2016, 0]
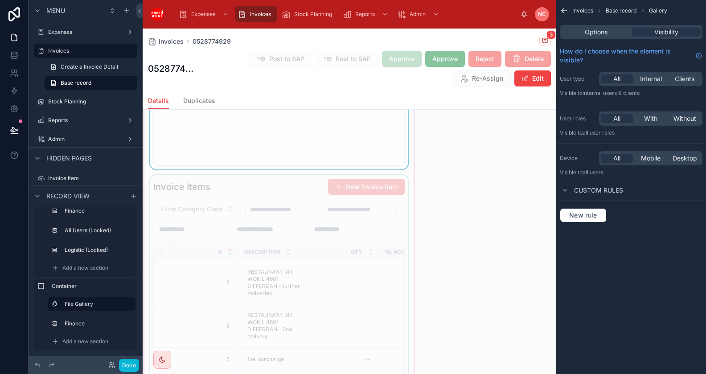
click at [321, 295] on div at bounding box center [279, 286] width 262 height 222
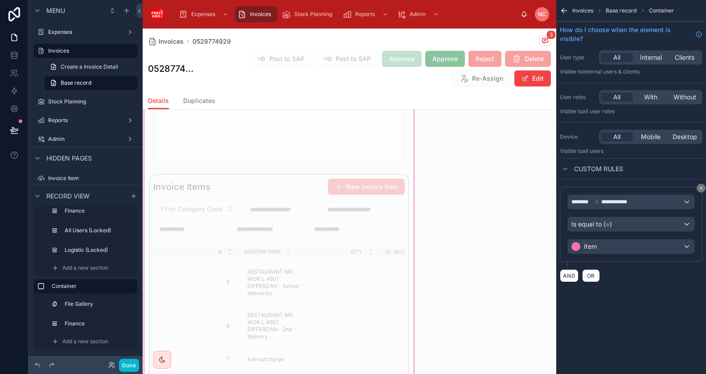
click at [372, 277] on div at bounding box center [279, 286] width 262 height 222
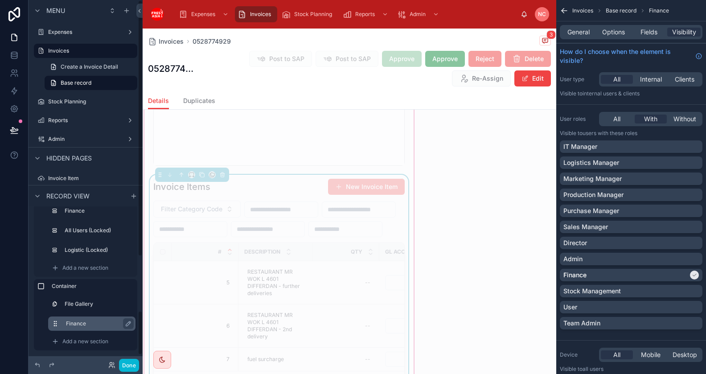
click at [83, 329] on div "Finance" at bounding box center [91, 324] width 87 height 14
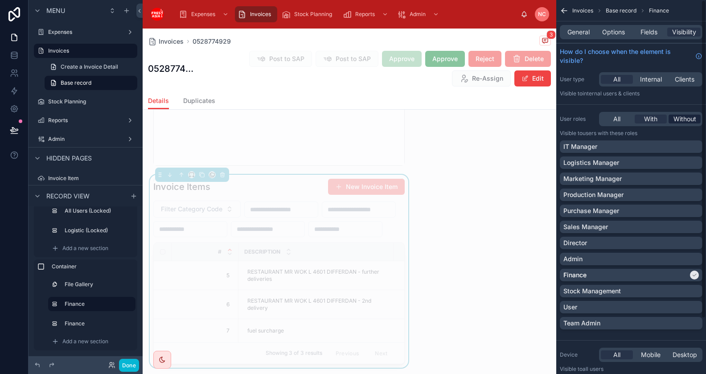
click at [685, 117] on span "Without" at bounding box center [685, 119] width 23 height 9
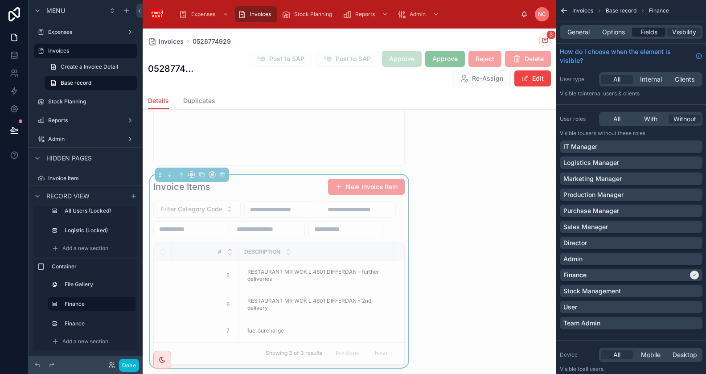
click at [641, 34] on span "Fields" at bounding box center [649, 32] width 17 height 9
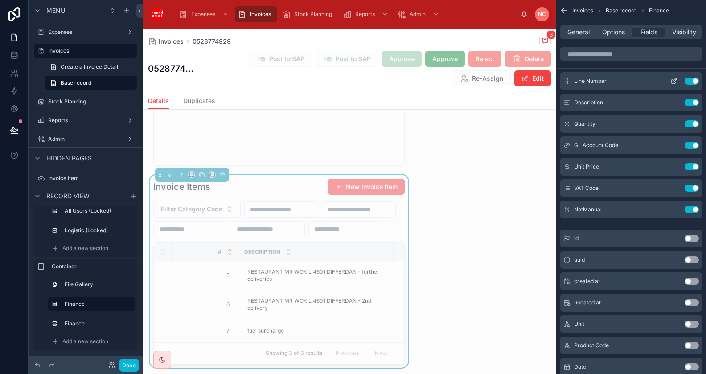
click at [675, 83] on icon "scrollable content" at bounding box center [674, 82] width 4 height 4
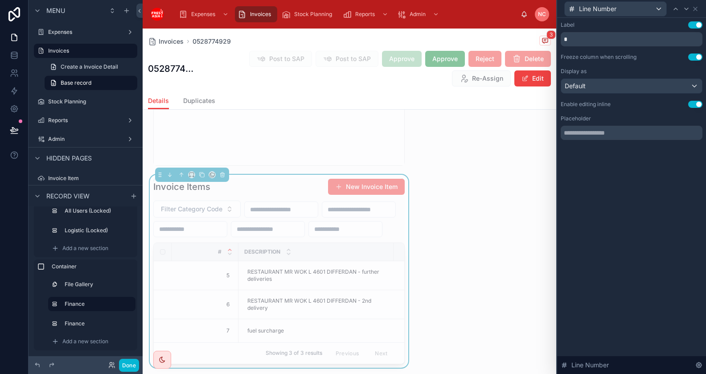
click at [692, 106] on button "Use setting" at bounding box center [695, 104] width 14 height 7
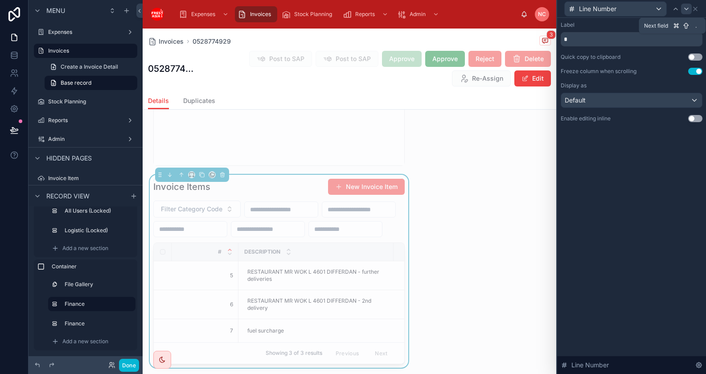
click at [687, 11] on icon at bounding box center [686, 8] width 7 height 7
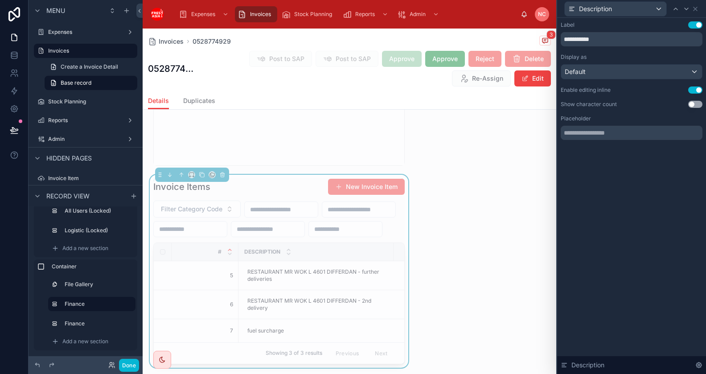
click at [697, 91] on button "Use setting" at bounding box center [695, 90] width 14 height 7
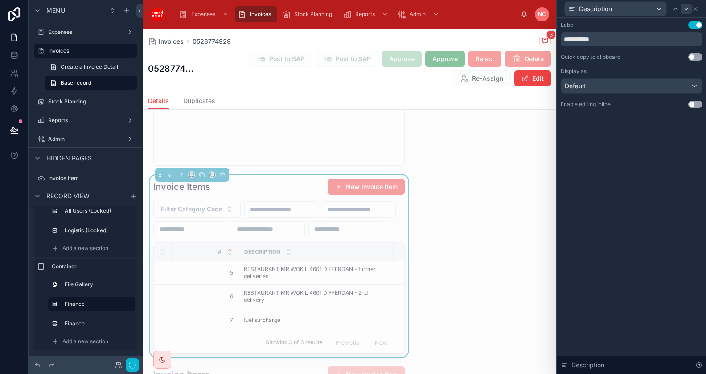
click at [686, 7] on icon at bounding box center [686, 8] width 7 height 7
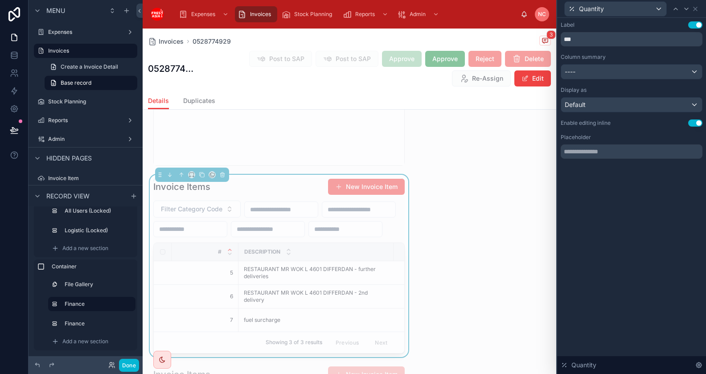
click at [696, 123] on button "Use setting" at bounding box center [695, 122] width 14 height 7
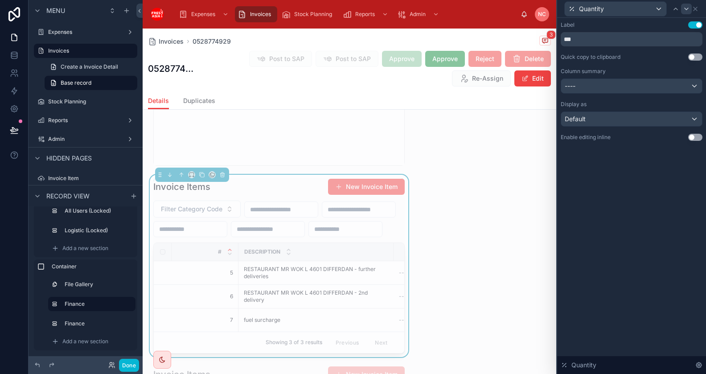
click at [687, 6] on icon at bounding box center [686, 8] width 7 height 7
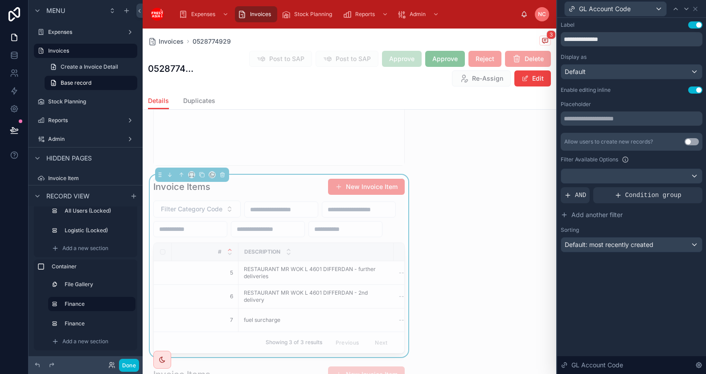
click at [695, 89] on button "Use setting" at bounding box center [695, 90] width 14 height 7
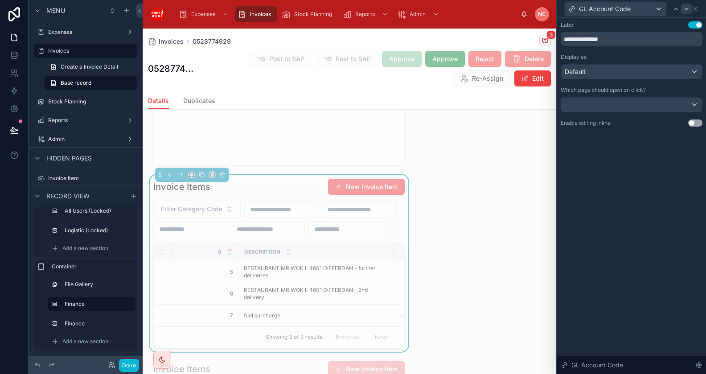
click at [687, 10] on icon at bounding box center [686, 8] width 7 height 7
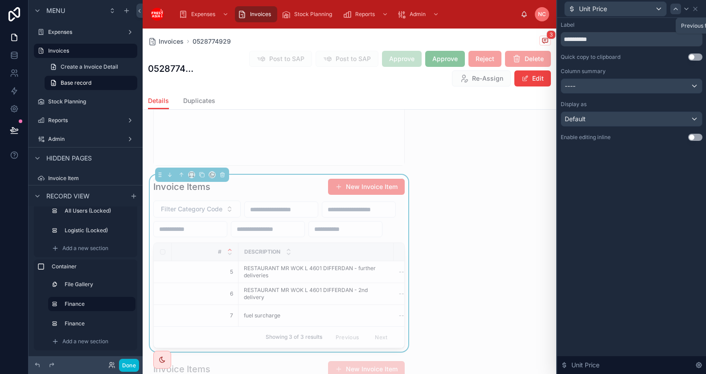
click at [673, 10] on icon at bounding box center [675, 8] width 7 height 7
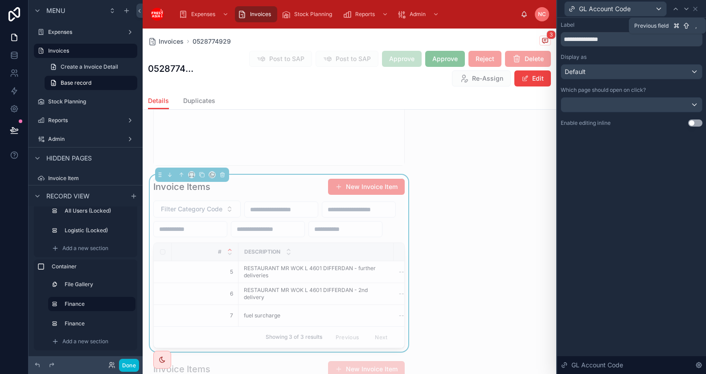
click at [673, 10] on icon at bounding box center [675, 8] width 7 height 7
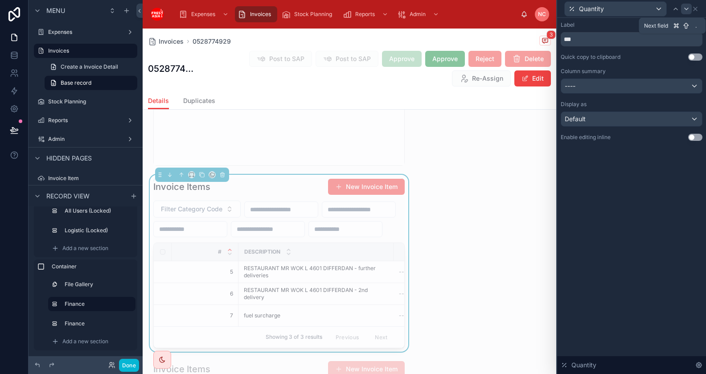
click at [684, 9] on icon at bounding box center [686, 8] width 7 height 7
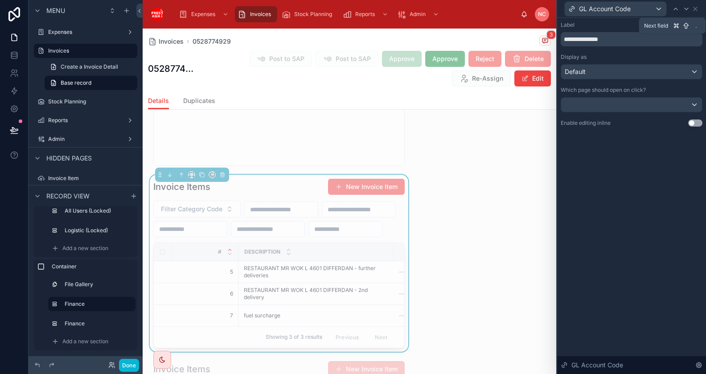
click at [684, 9] on icon at bounding box center [686, 8] width 7 height 7
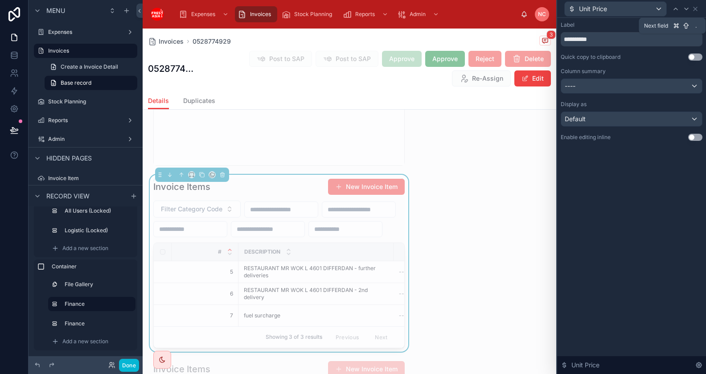
click at [684, 9] on icon at bounding box center [686, 8] width 7 height 7
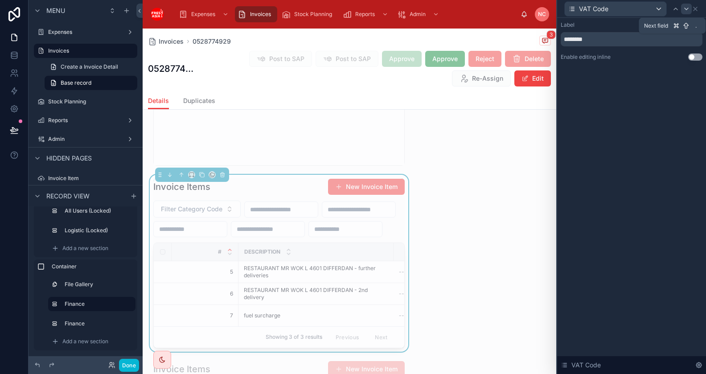
click at [684, 9] on icon at bounding box center [686, 8] width 7 height 7
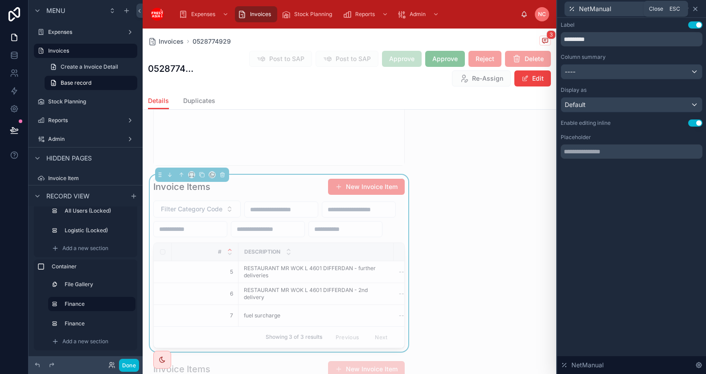
click at [696, 11] on icon at bounding box center [695, 8] width 7 height 7
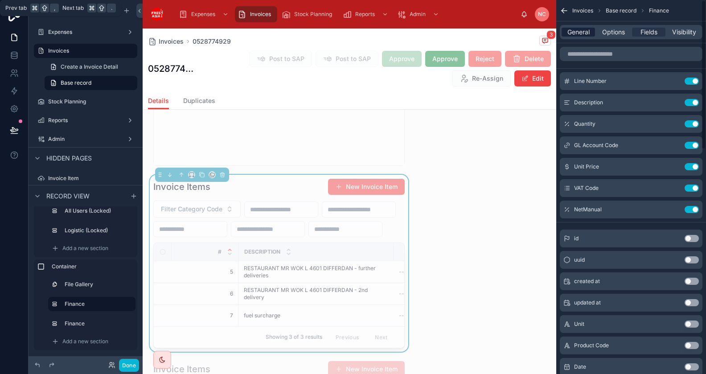
click at [584, 32] on span "General" at bounding box center [579, 32] width 22 height 9
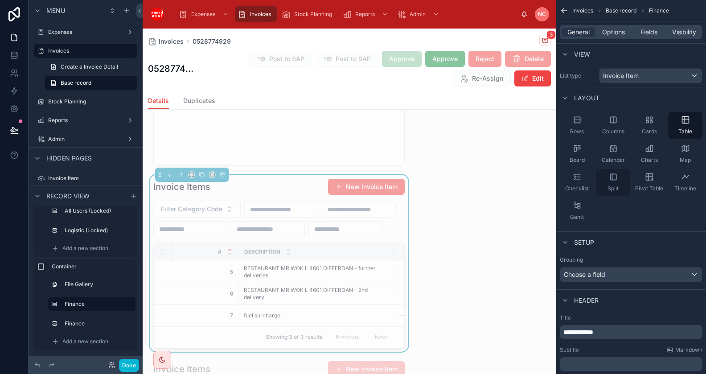
scroll to position [114, 0]
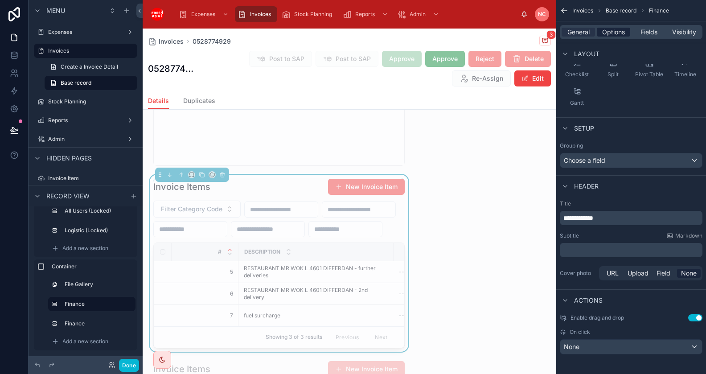
click at [616, 29] on span "Options" at bounding box center [613, 32] width 23 height 9
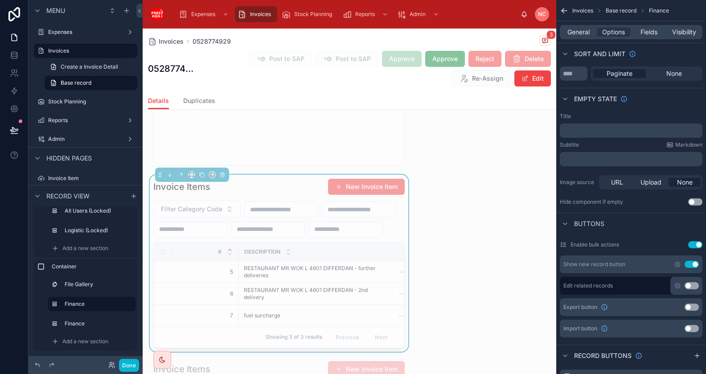
click at [691, 263] on button "Use setting" at bounding box center [692, 264] width 14 height 7
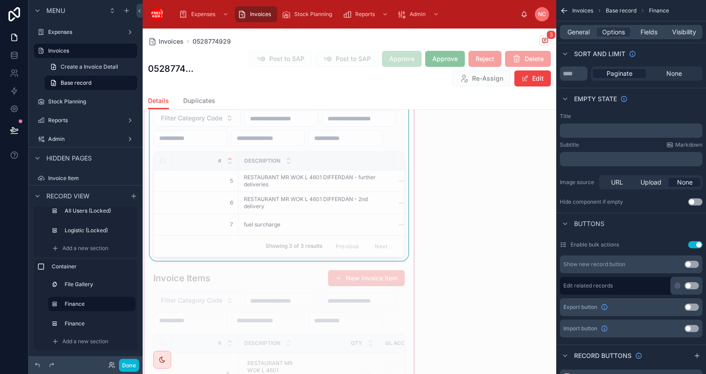
scroll to position [2105, 0]
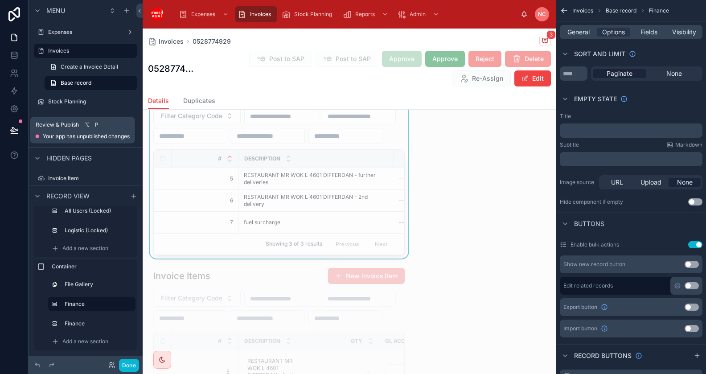
click at [18, 128] on icon at bounding box center [14, 130] width 9 height 9
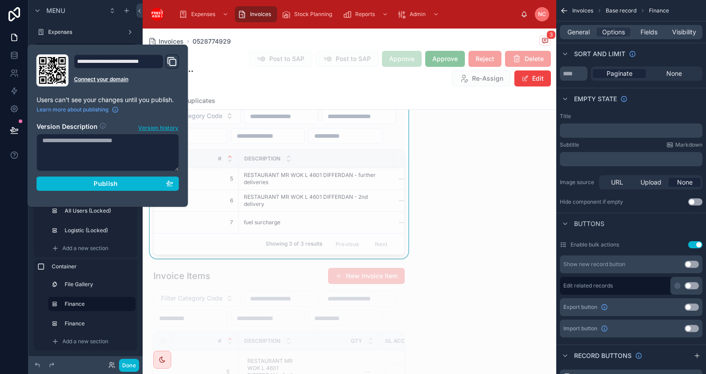
click at [105, 164] on textarea at bounding box center [108, 152] width 143 height 37
paste textarea "**********"
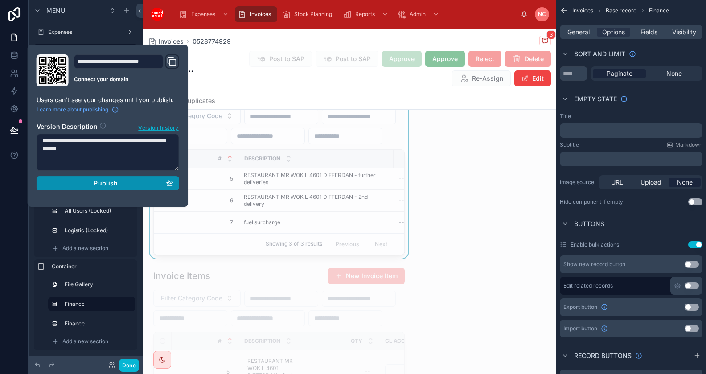
type textarea "**********"
click at [89, 185] on div "Publish" at bounding box center [107, 183] width 131 height 8
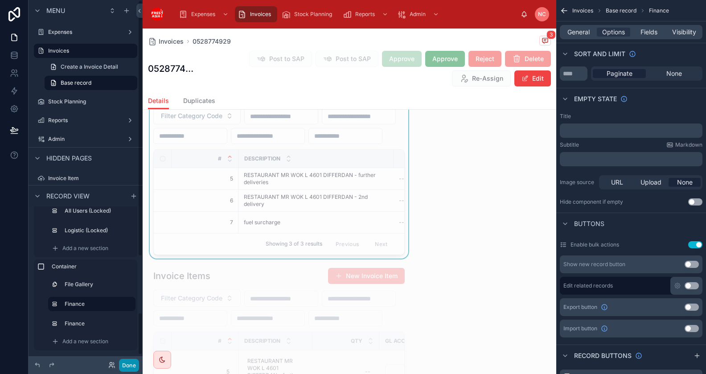
click at [132, 363] on button "Done" at bounding box center [129, 365] width 20 height 13
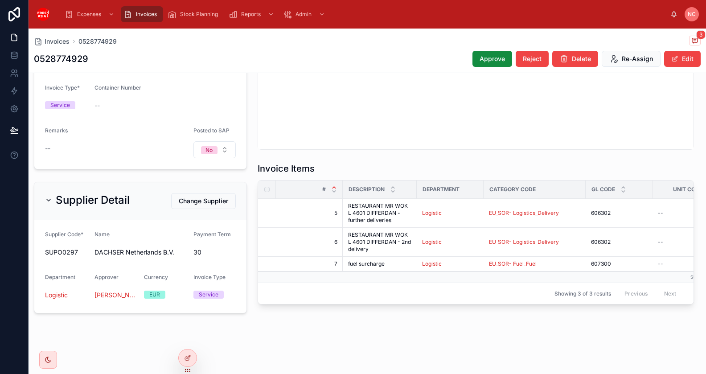
scroll to position [215, 0]
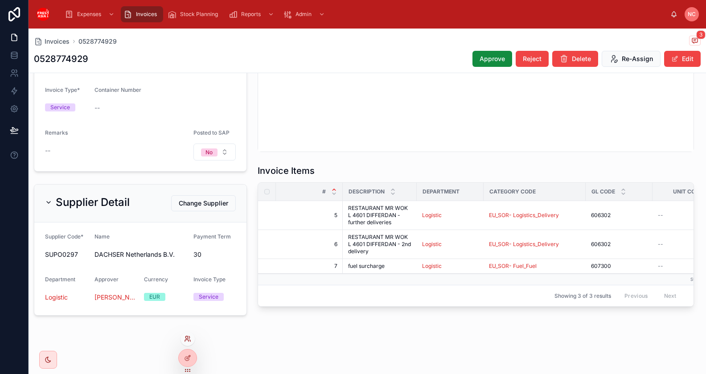
click at [188, 337] on icon at bounding box center [187, 338] width 7 height 7
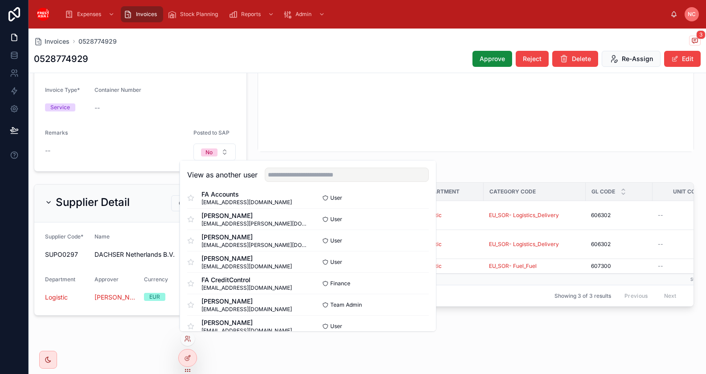
scroll to position [162, 0]
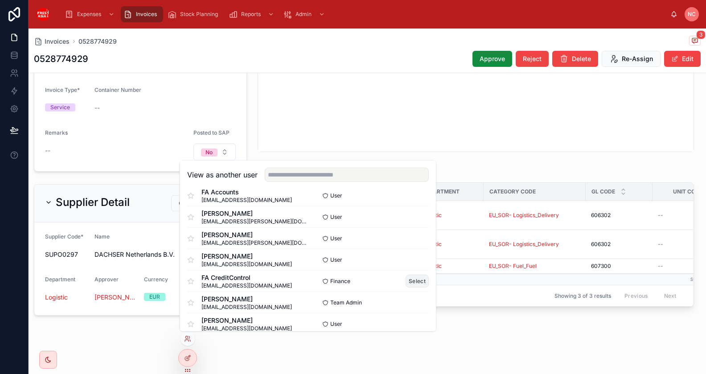
click at [414, 283] on button "Select" at bounding box center [417, 281] width 23 height 13
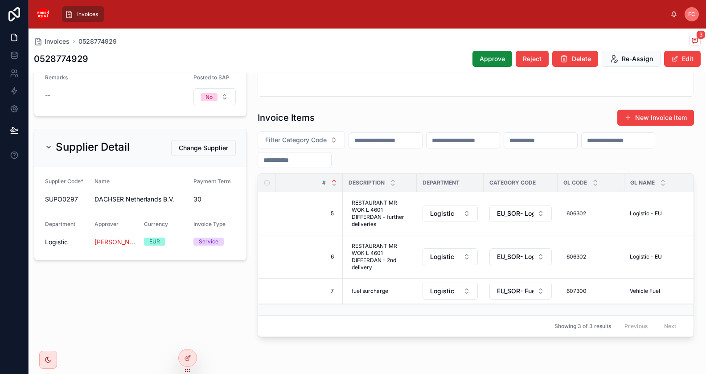
scroll to position [278, 0]
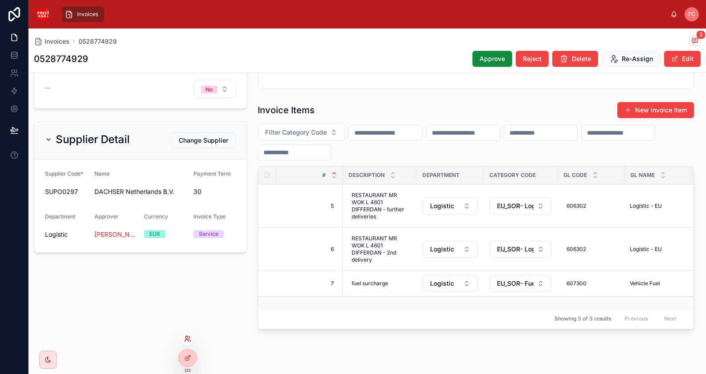
click at [191, 339] on icon at bounding box center [187, 338] width 7 height 7
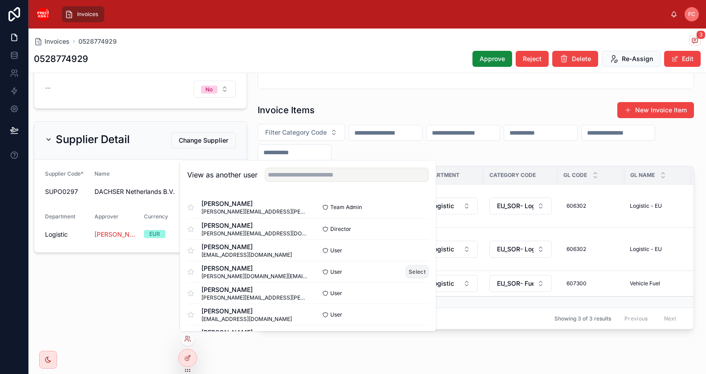
click at [420, 272] on button "Select" at bounding box center [417, 271] width 23 height 13
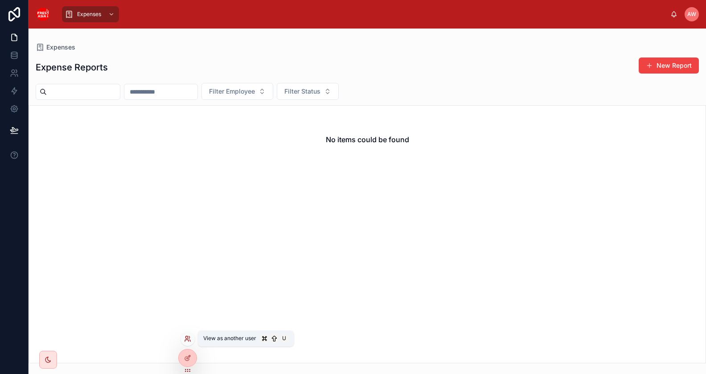
click at [187, 339] on icon at bounding box center [187, 338] width 7 height 7
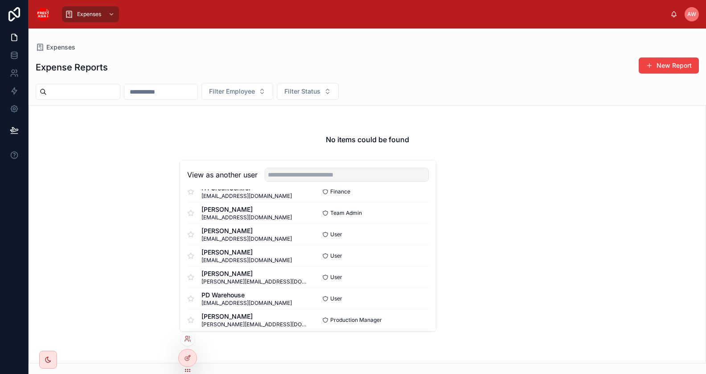
scroll to position [315, 0]
click at [414, 212] on button "Select" at bounding box center [417, 213] width 23 height 13
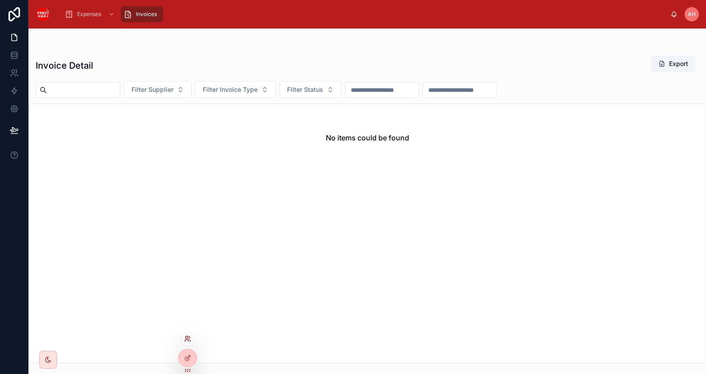
click at [188, 338] on icon at bounding box center [187, 338] width 7 height 7
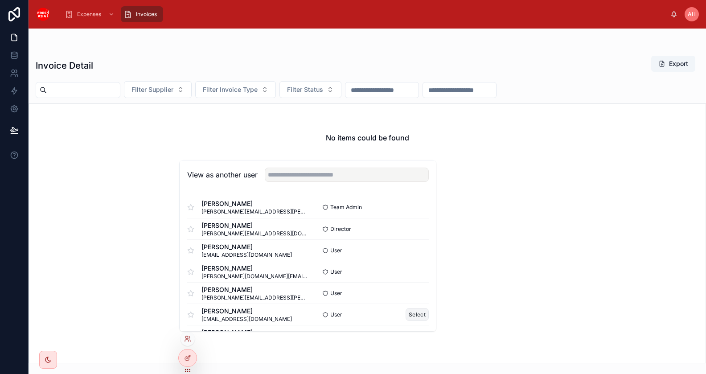
click at [414, 313] on button "Select" at bounding box center [417, 314] width 23 height 13
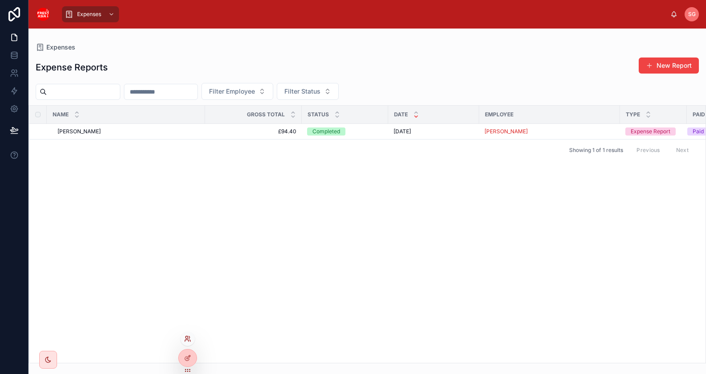
click at [190, 337] on icon at bounding box center [187, 338] width 7 height 7
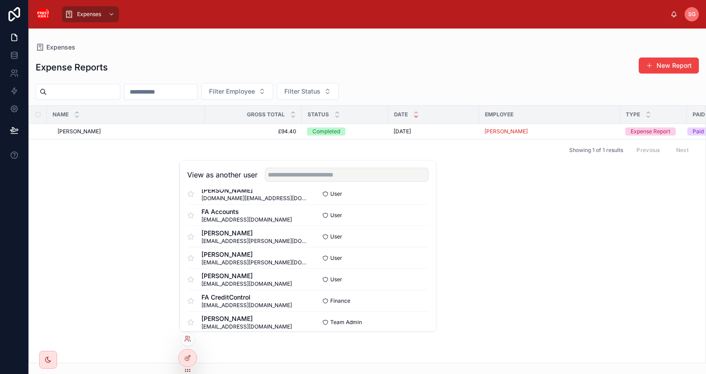
scroll to position [459, 0]
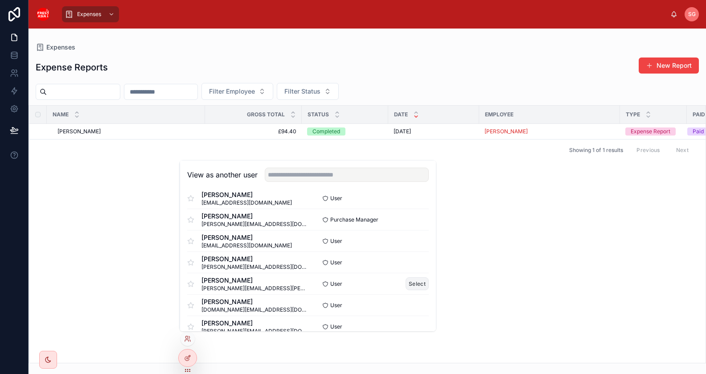
click at [422, 283] on button "Select" at bounding box center [417, 283] width 23 height 13
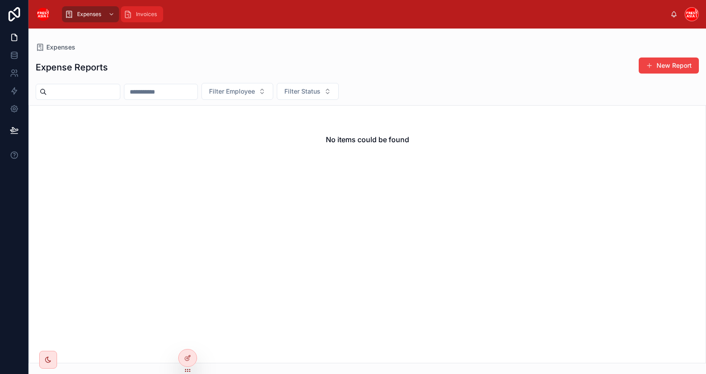
click at [153, 19] on div "Invoices" at bounding box center [142, 14] width 37 height 14
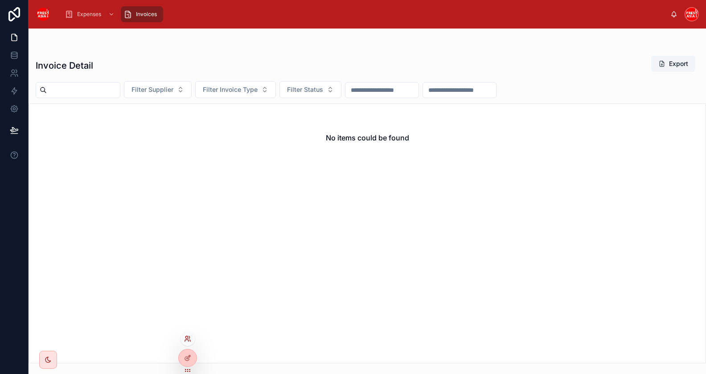
click at [189, 336] on icon at bounding box center [189, 337] width 1 height 2
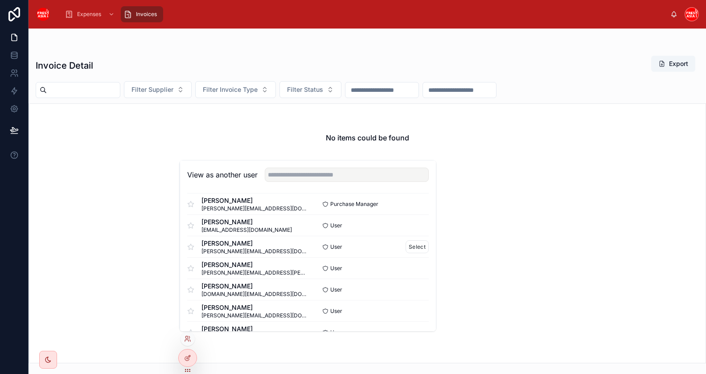
scroll to position [494, 0]
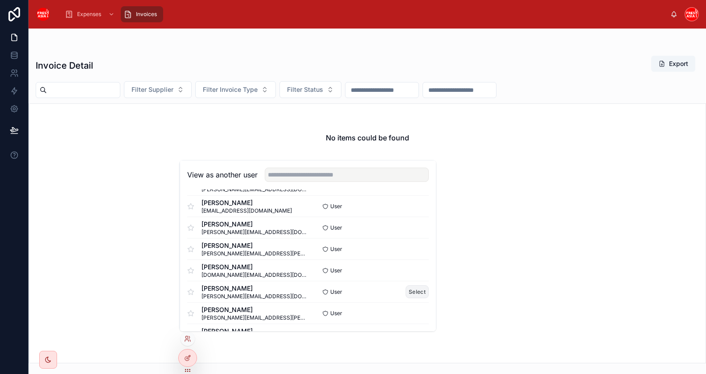
click at [421, 294] on button "Select" at bounding box center [417, 291] width 23 height 13
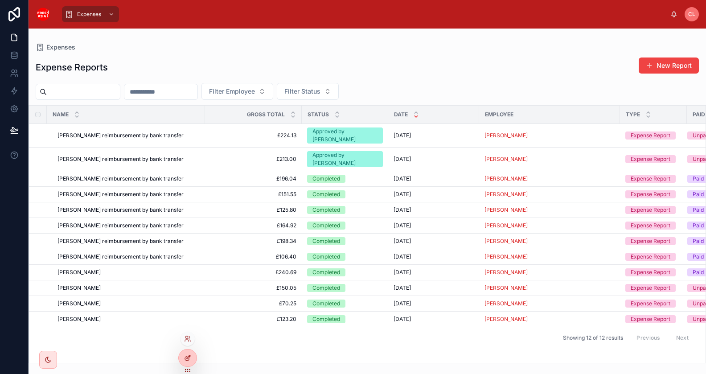
click at [188, 353] on div at bounding box center [188, 358] width 18 height 17
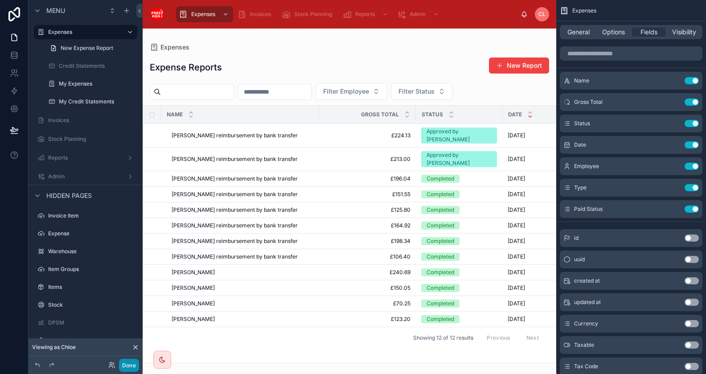
click at [129, 368] on button "Done" at bounding box center [129, 365] width 20 height 13
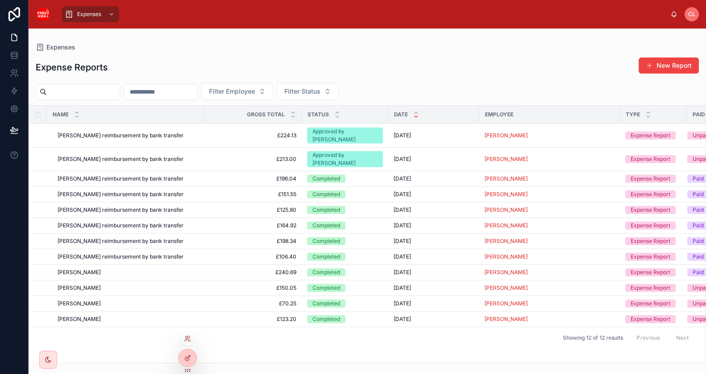
click at [192, 337] on div at bounding box center [188, 339] width 14 height 14
click at [187, 340] on icon at bounding box center [187, 338] width 7 height 7
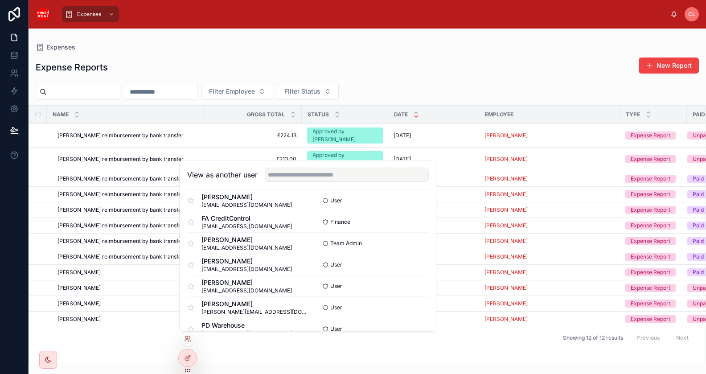
scroll to position [540, 0]
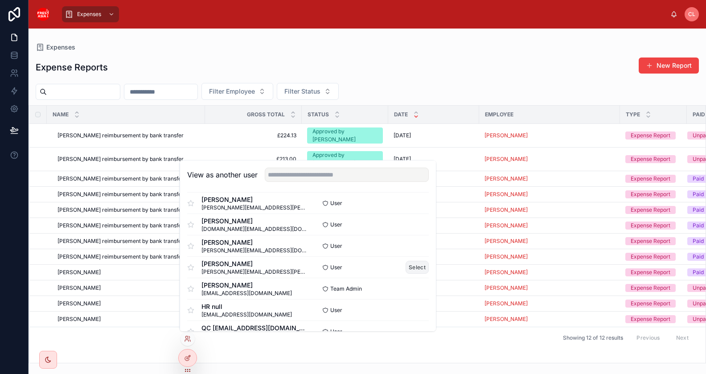
click at [414, 266] on button "Select" at bounding box center [417, 267] width 23 height 13
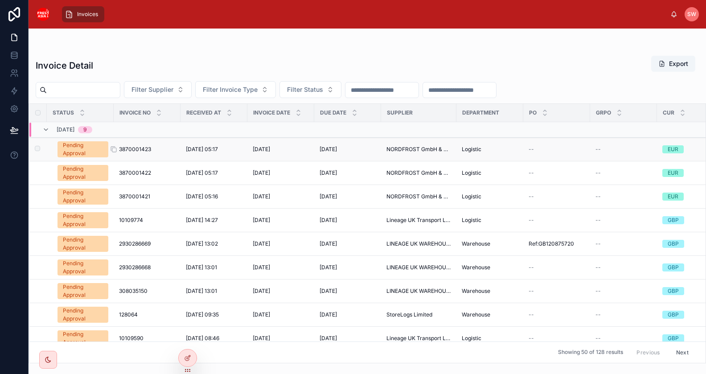
click at [128, 148] on span "3870001423" at bounding box center [135, 149] width 32 height 7
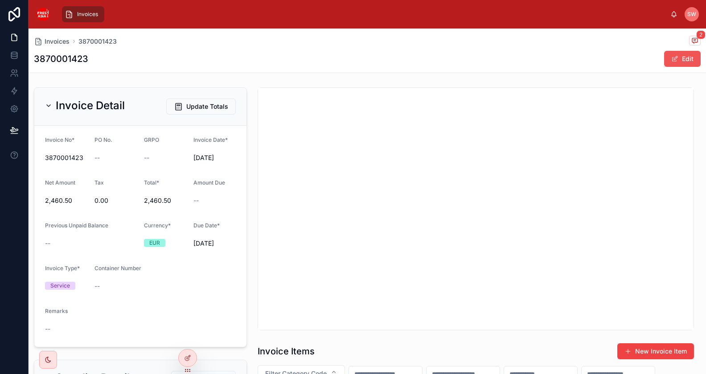
click at [690, 60] on button "Edit" at bounding box center [682, 59] width 37 height 16
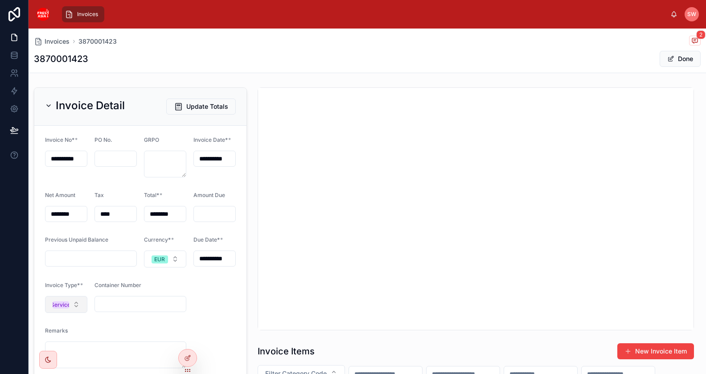
click at [75, 305] on button "Service" at bounding box center [66, 304] width 42 height 17
click at [72, 339] on div "Item" at bounding box center [65, 338] width 107 height 12
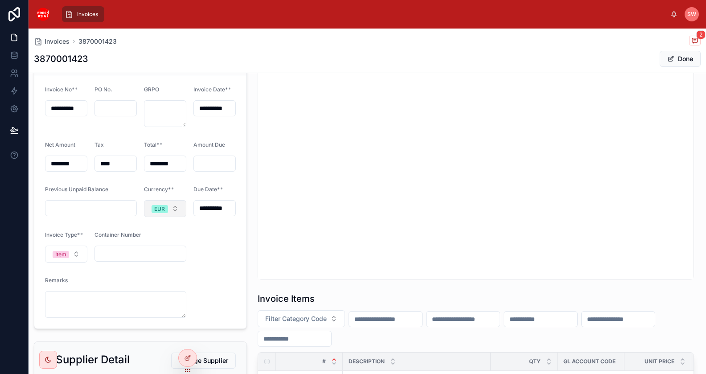
scroll to position [66, 0]
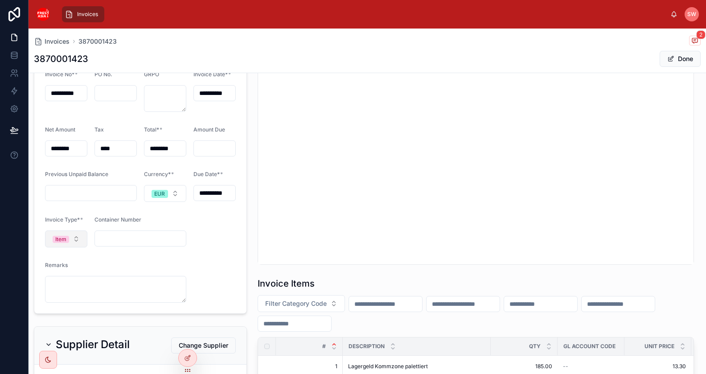
click at [77, 238] on button "Item" at bounding box center [66, 239] width 42 height 17
click at [75, 284] on div "Service" at bounding box center [65, 285] width 107 height 12
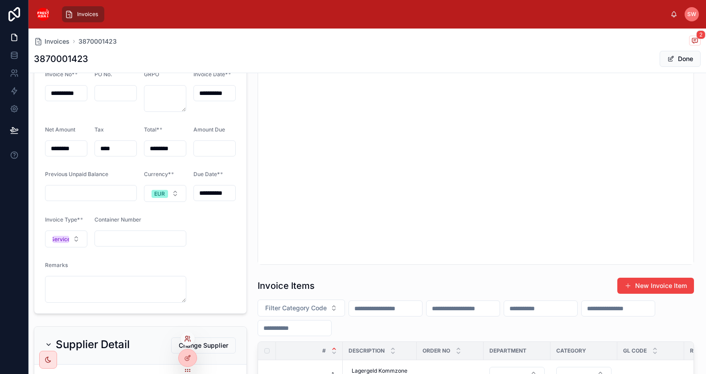
click at [190, 340] on icon at bounding box center [190, 341] width 1 height 2
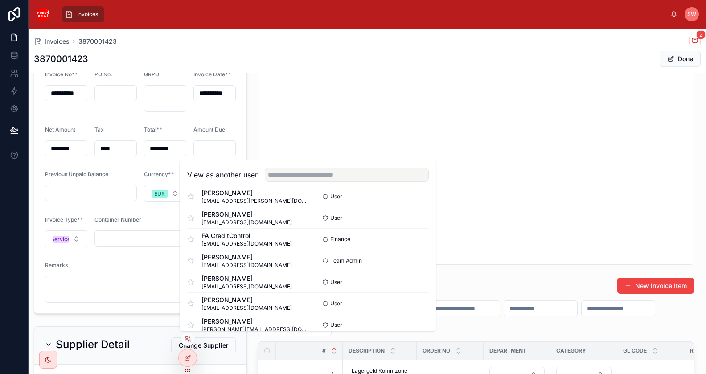
scroll to position [231, 0]
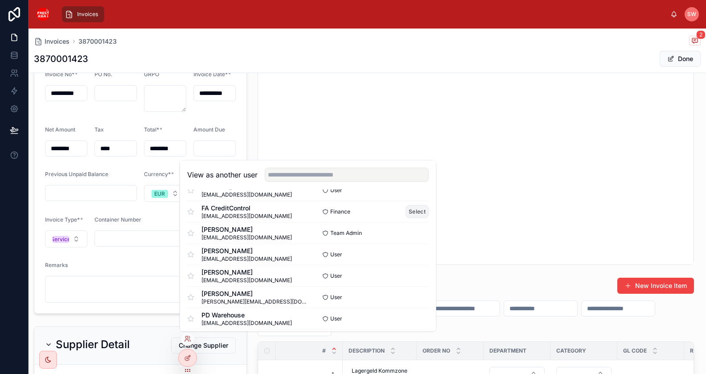
click at [420, 214] on button "Select" at bounding box center [417, 211] width 23 height 13
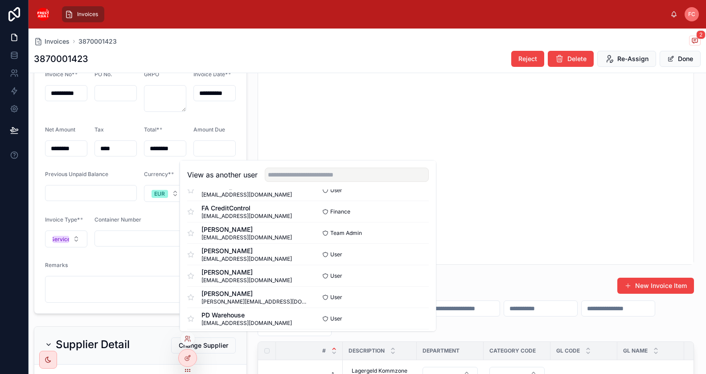
click at [71, 260] on form "**********" at bounding box center [140, 186] width 212 height 253
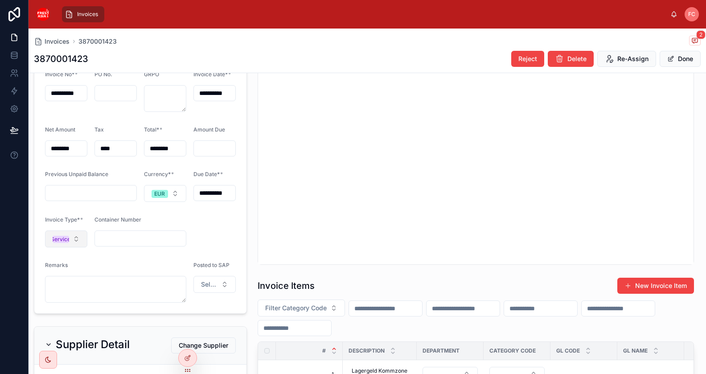
click at [72, 238] on button "Service" at bounding box center [66, 239] width 42 height 17
click at [66, 272] on div "Item" at bounding box center [65, 273] width 107 height 12
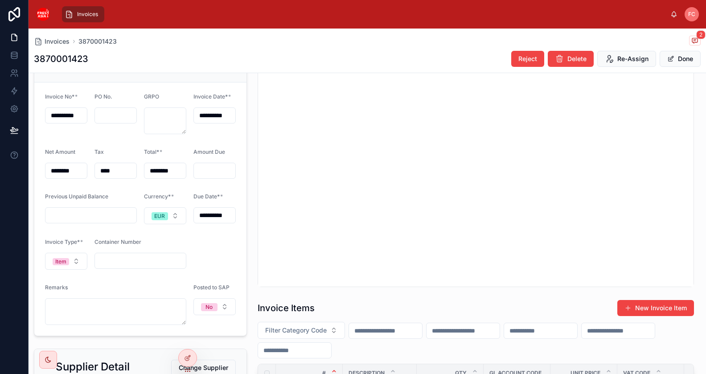
scroll to position [27, 0]
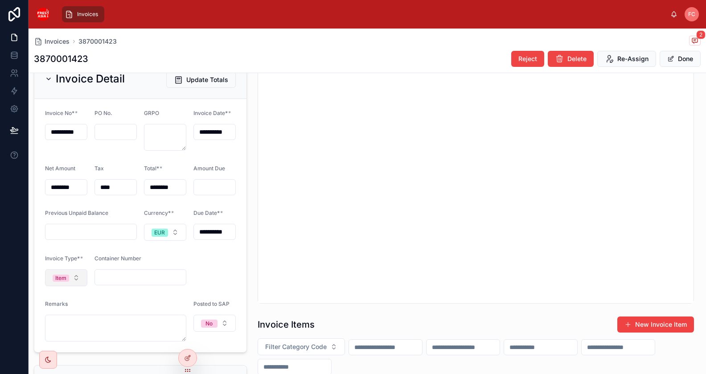
click at [63, 279] on div "Item" at bounding box center [60, 278] width 11 height 7
click at [66, 323] on div "Service" at bounding box center [65, 323] width 107 height 12
click at [188, 340] on icon at bounding box center [187, 341] width 4 height 2
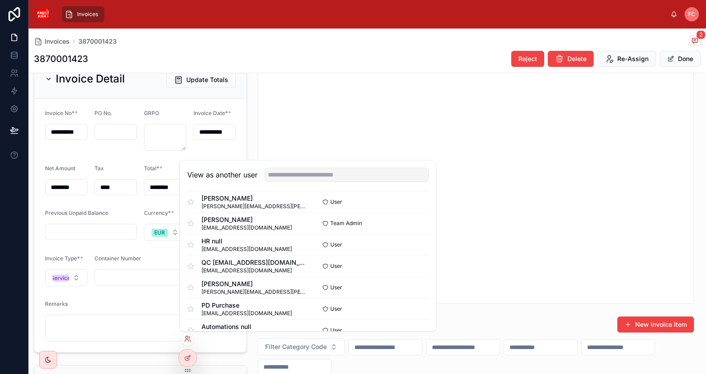
scroll to position [585, 0]
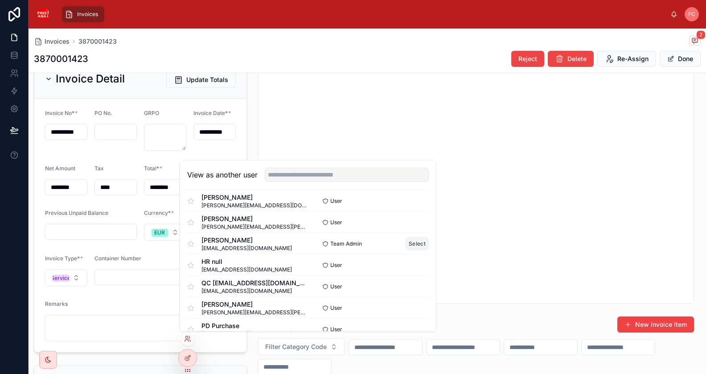
click at [407, 240] on button "Select" at bounding box center [417, 243] width 23 height 13
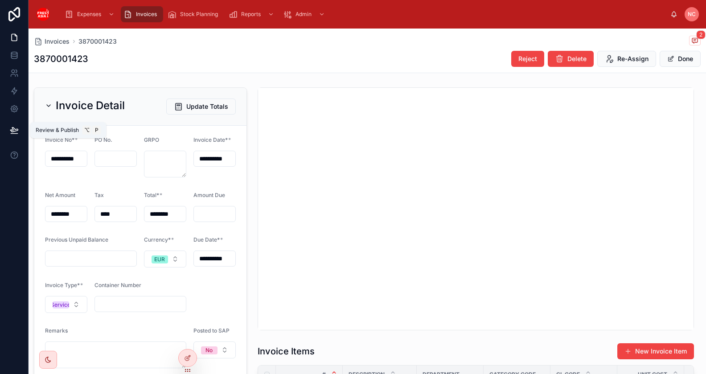
click at [19, 131] on button at bounding box center [14, 130] width 20 height 25
click at [17, 129] on icon at bounding box center [14, 130] width 8 height 4
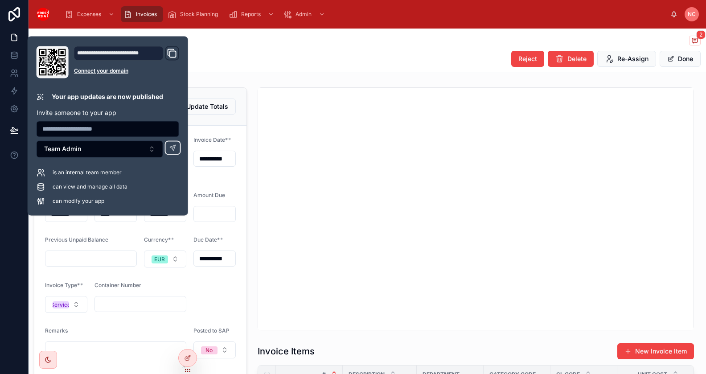
click at [175, 51] on icon "Domain and Custom Link" at bounding box center [173, 54] width 6 height 6
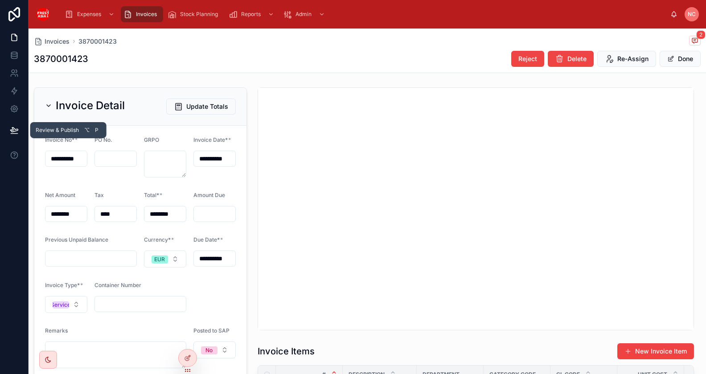
click at [14, 131] on icon at bounding box center [14, 130] width 9 height 9
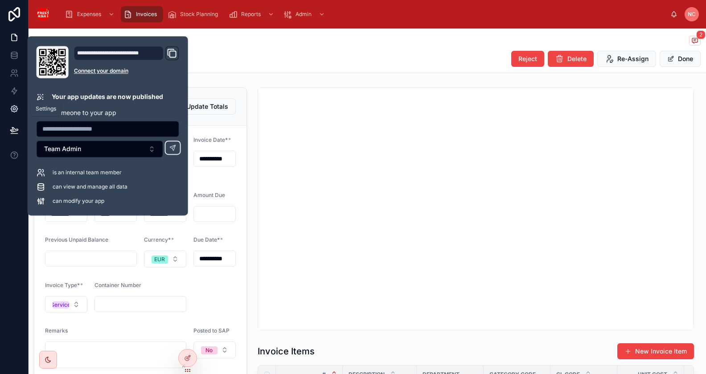
click at [16, 112] on icon at bounding box center [14, 108] width 9 height 9
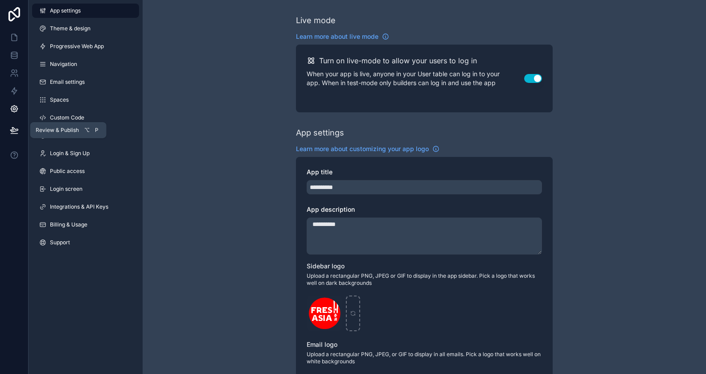
click at [17, 130] on icon at bounding box center [14, 130] width 9 height 9
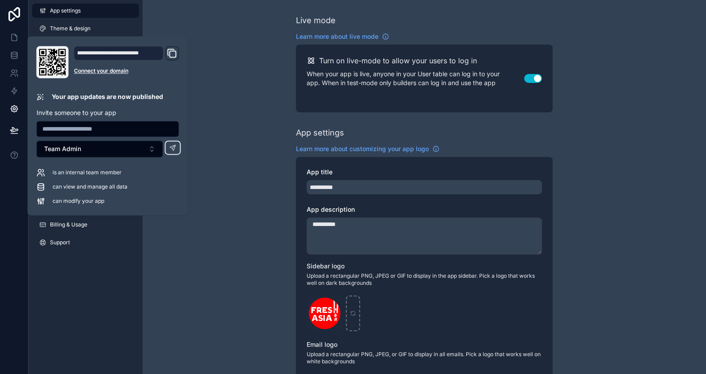
click at [72, 102] on div "**********" at bounding box center [108, 126] width 150 height 160
click at [152, 150] on button "Team Admin" at bounding box center [100, 148] width 127 height 17
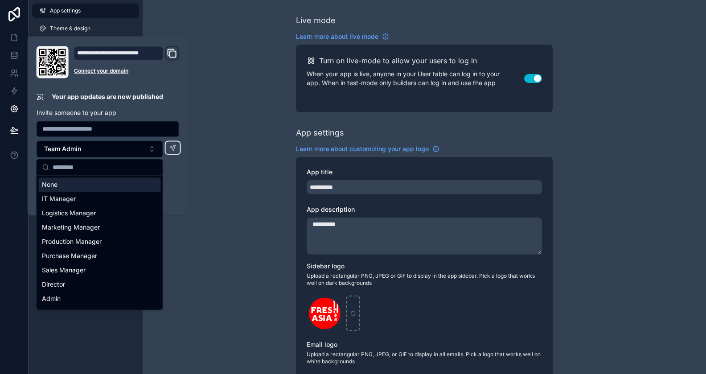
click at [171, 82] on div "**********" at bounding box center [108, 126] width 150 height 160
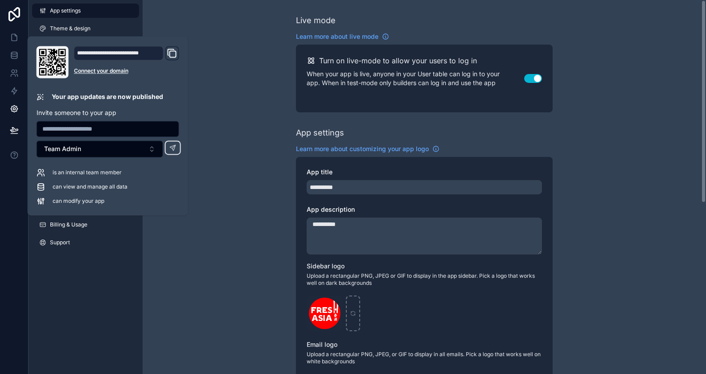
click at [123, 253] on div "App settings Theme & design Progressive Web App Navigation Email settings Space…" at bounding box center [86, 128] width 114 height 257
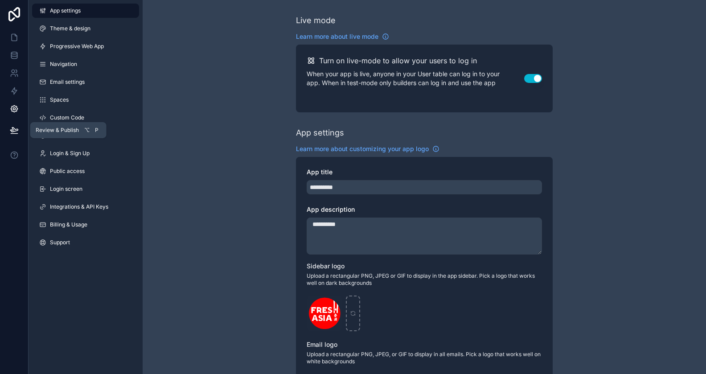
click at [16, 131] on icon at bounding box center [14, 130] width 8 height 4
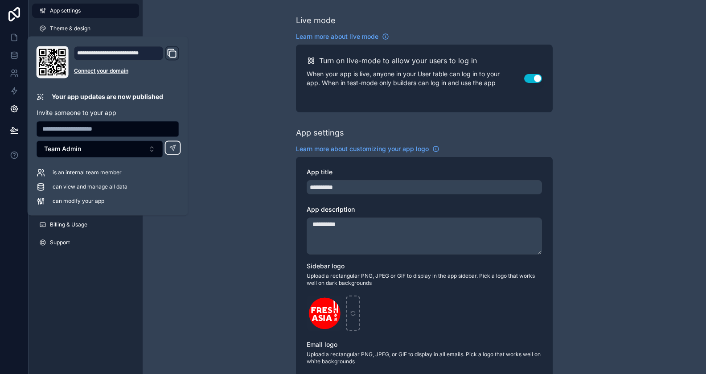
click at [174, 55] on icon "Domain and Custom Link" at bounding box center [172, 53] width 11 height 11
click at [95, 51] on div "**********" at bounding box center [119, 53] width 90 height 14
click at [225, 115] on div "**********" at bounding box center [425, 345] width 564 height 690
